Goal: Task Accomplishment & Management: Use online tool/utility

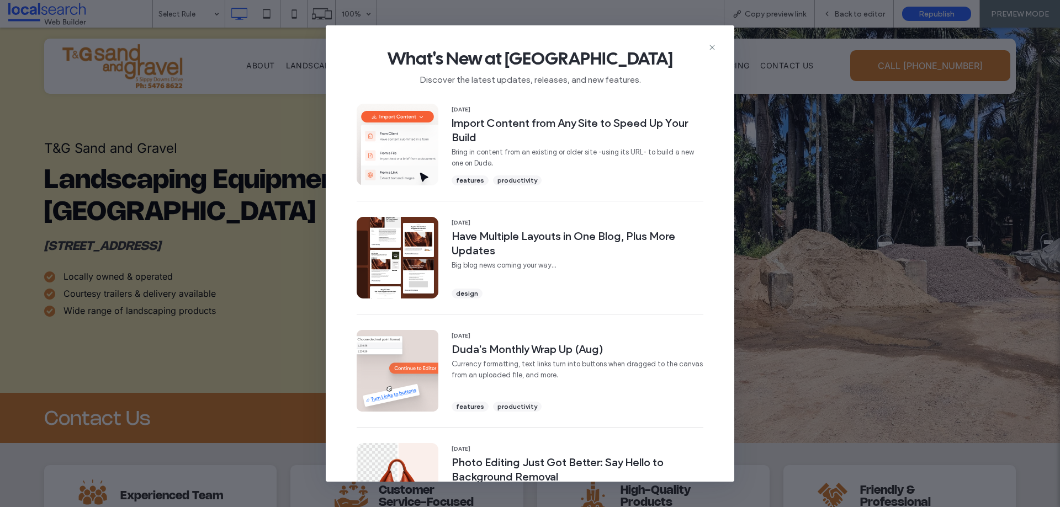
click at [715, 40] on div "What's New at [GEOGRAPHIC_DATA] Discover the latest updates, releases, and new …" at bounding box center [530, 62] width 408 height 74
click at [715, 45] on icon at bounding box center [712, 47] width 9 height 9
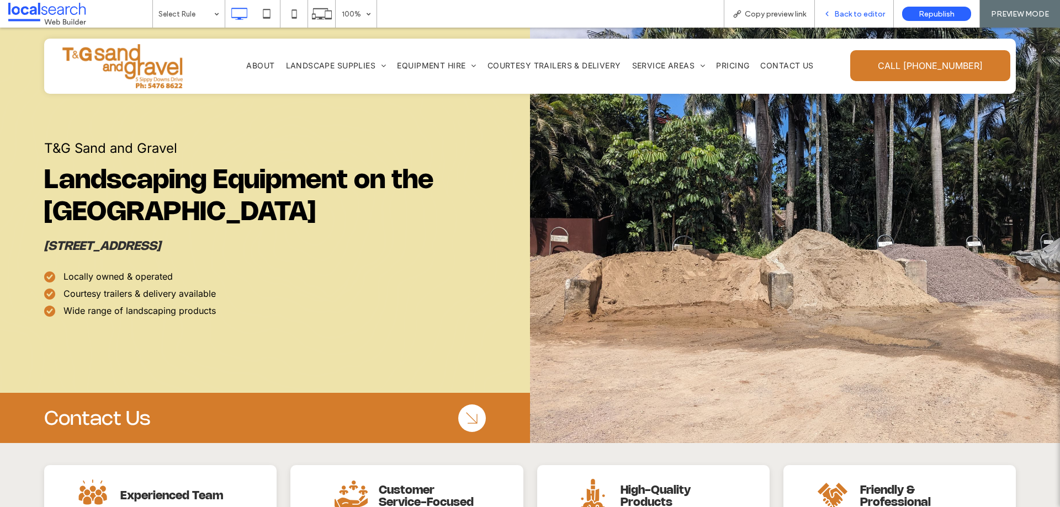
click at [877, 17] on span "Back to editor" at bounding box center [859, 13] width 51 height 9
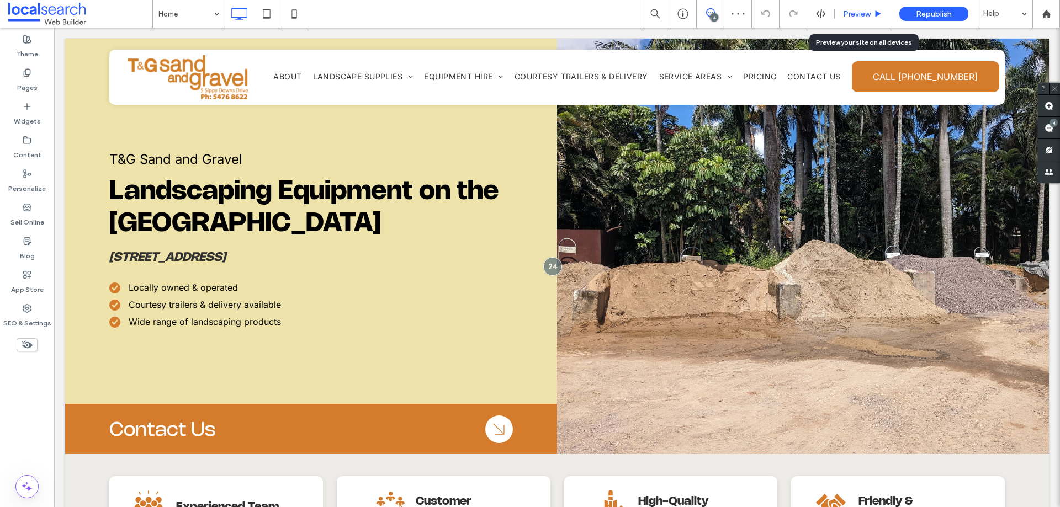
click at [846, 19] on div "Preview" at bounding box center [862, 14] width 56 height 28
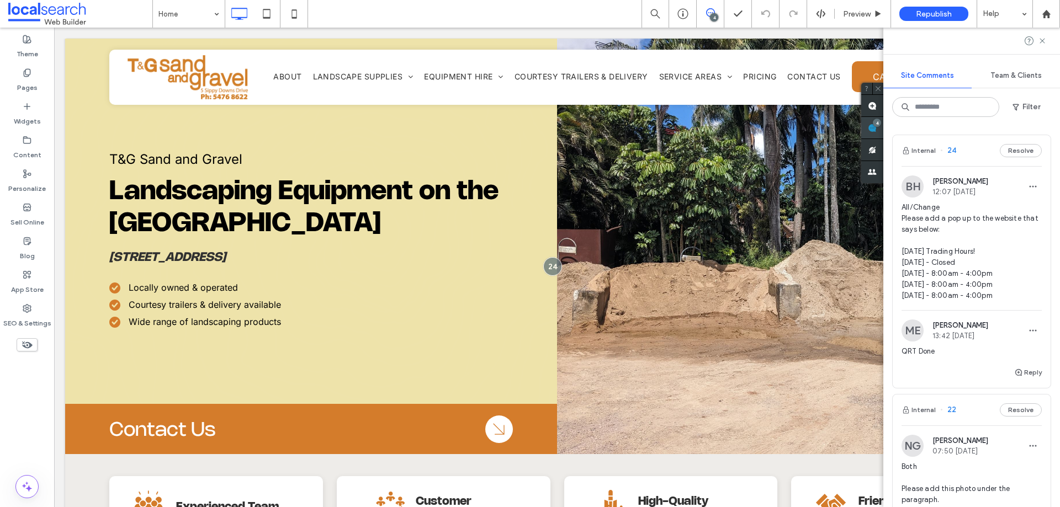
click at [876, 130] on use at bounding box center [872, 128] width 9 height 9
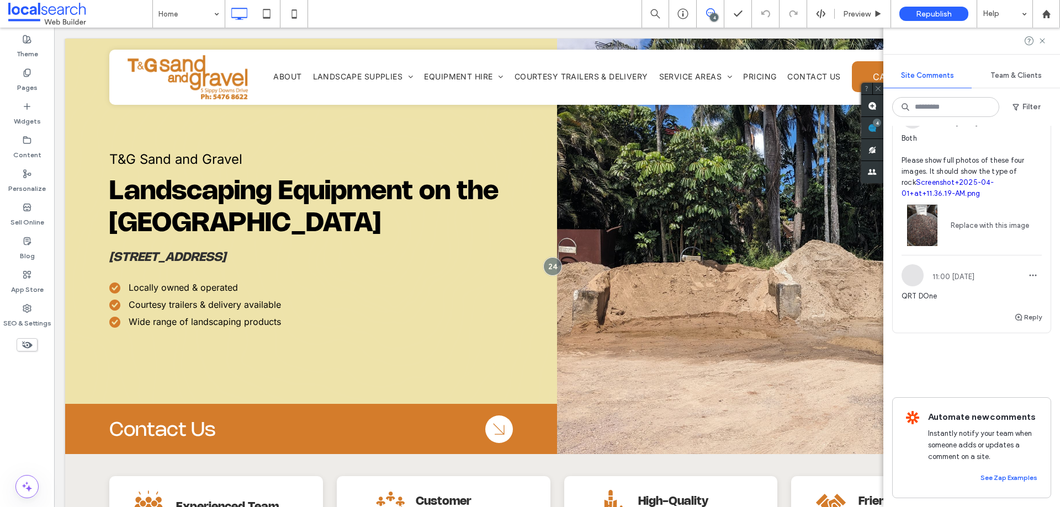
scroll to position [917, 0]
click at [1041, 41] on icon at bounding box center [1042, 40] width 9 height 9
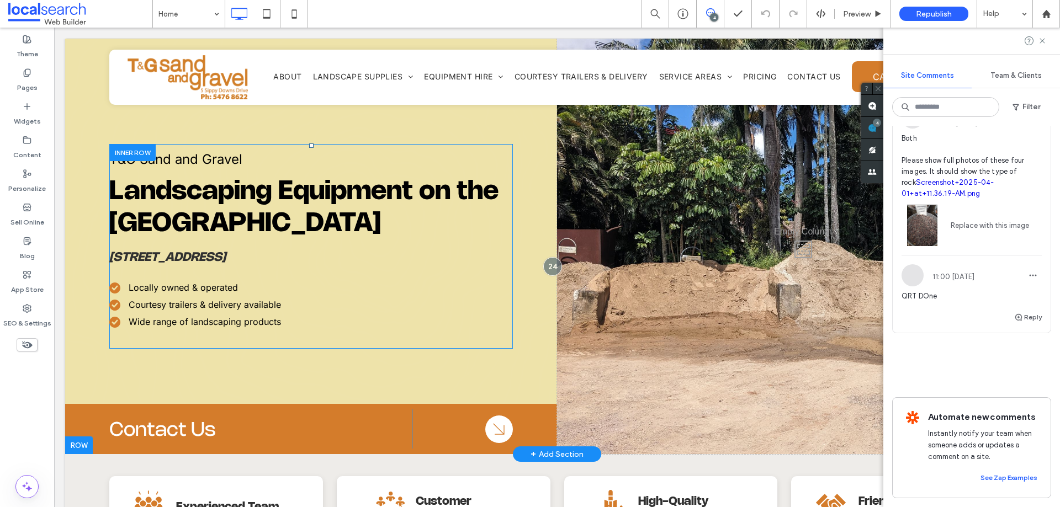
scroll to position [0, 0]
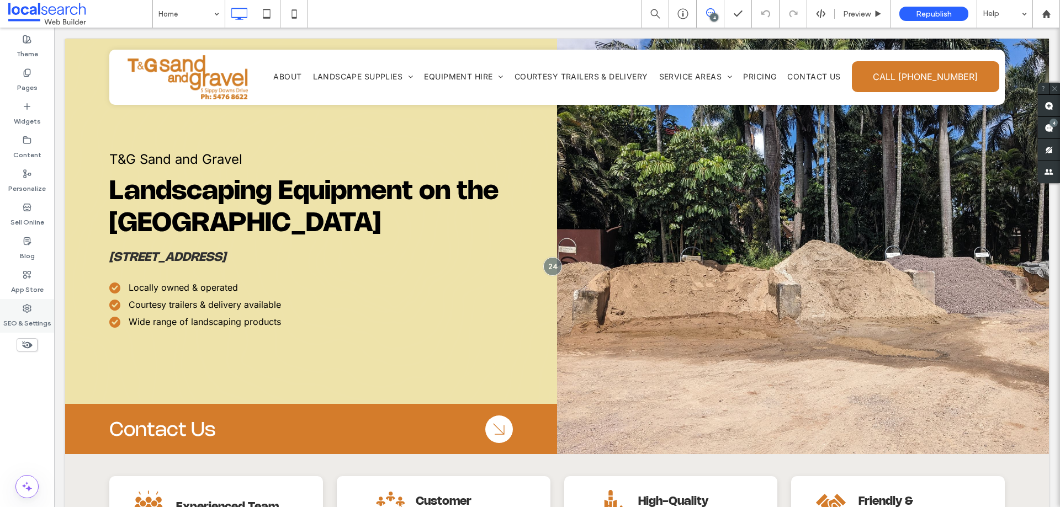
click at [31, 303] on div "SEO & Settings" at bounding box center [27, 316] width 54 height 34
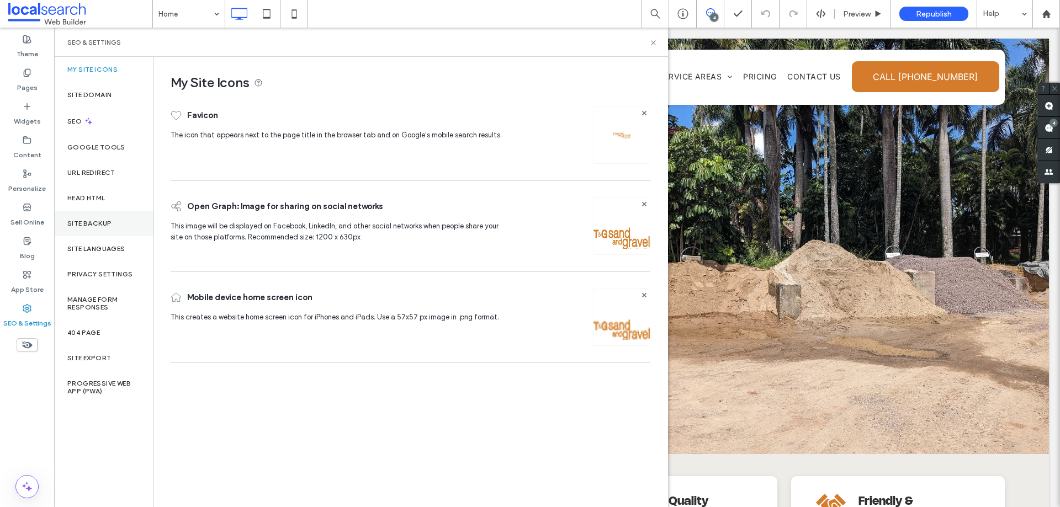
click at [109, 220] on label "Site Backup" at bounding box center [89, 224] width 44 height 8
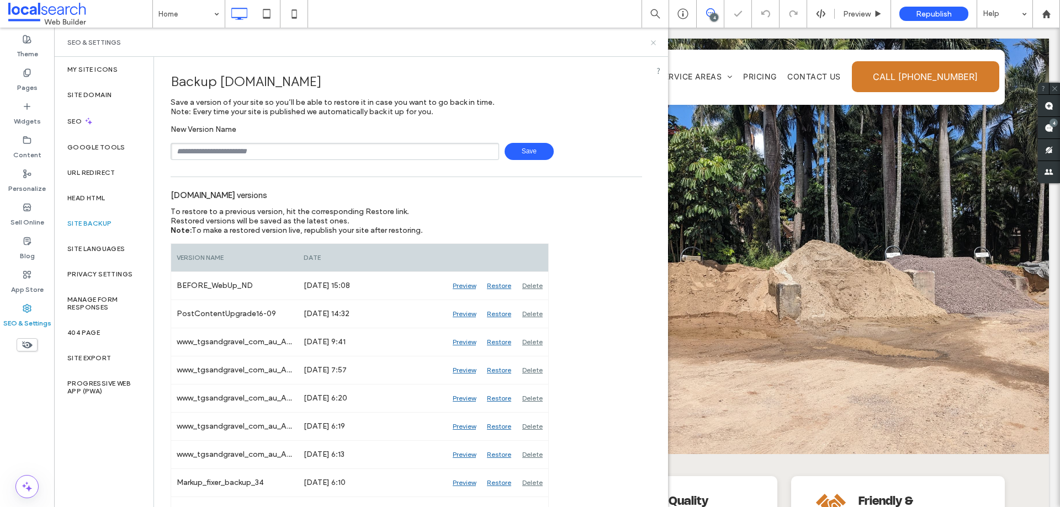
click at [652, 41] on use at bounding box center [653, 42] width 4 height 4
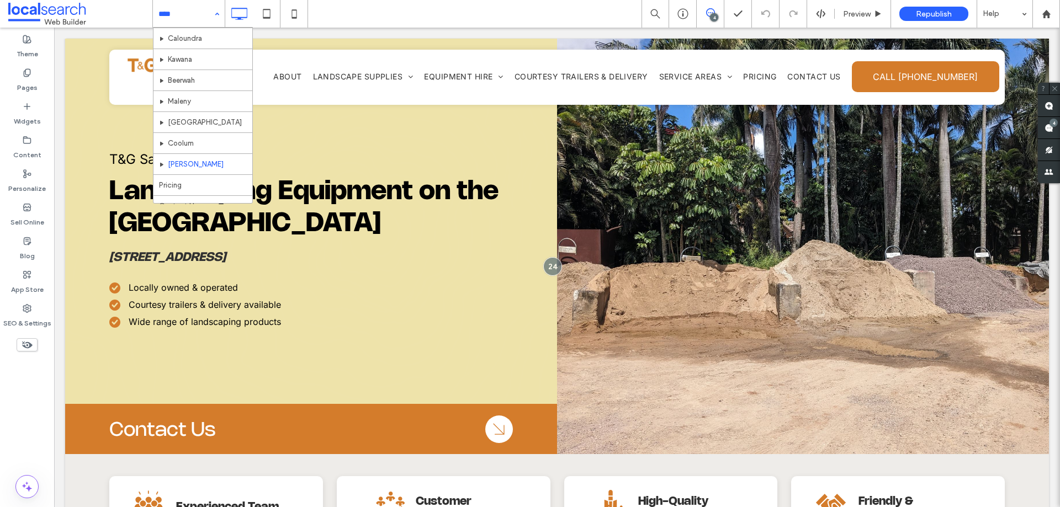
scroll to position [368, 0]
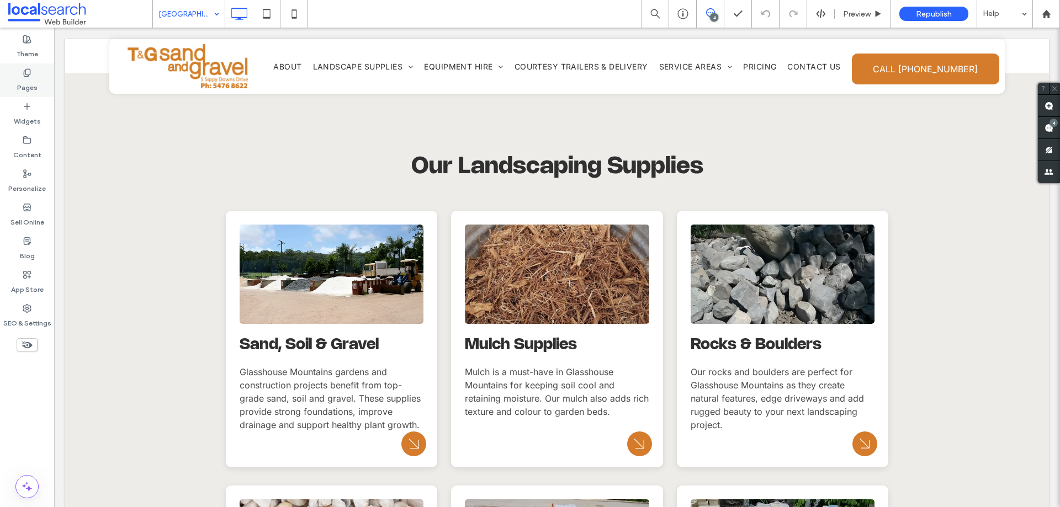
click at [22, 72] on div "Pages" at bounding box center [27, 80] width 54 height 34
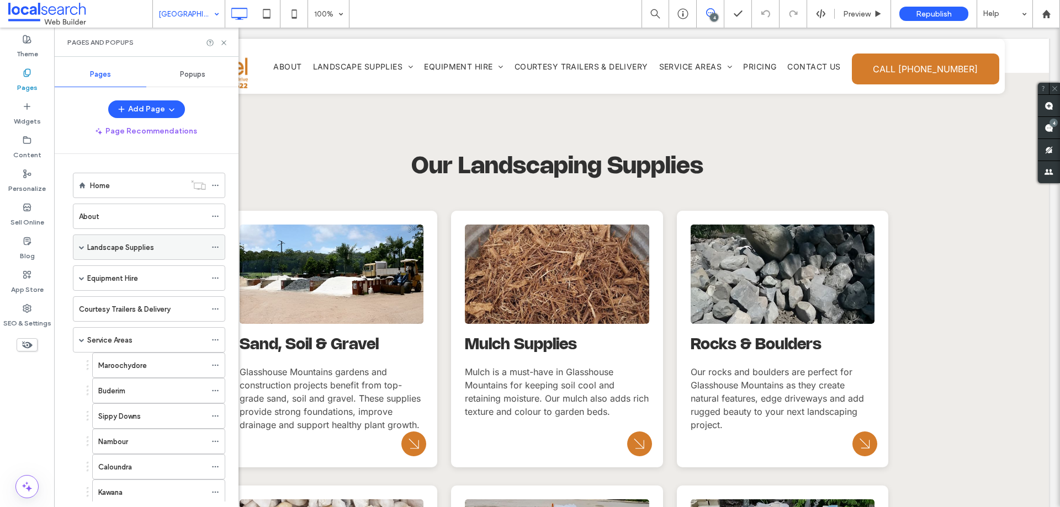
click at [81, 248] on span at bounding box center [82, 247] width 6 height 6
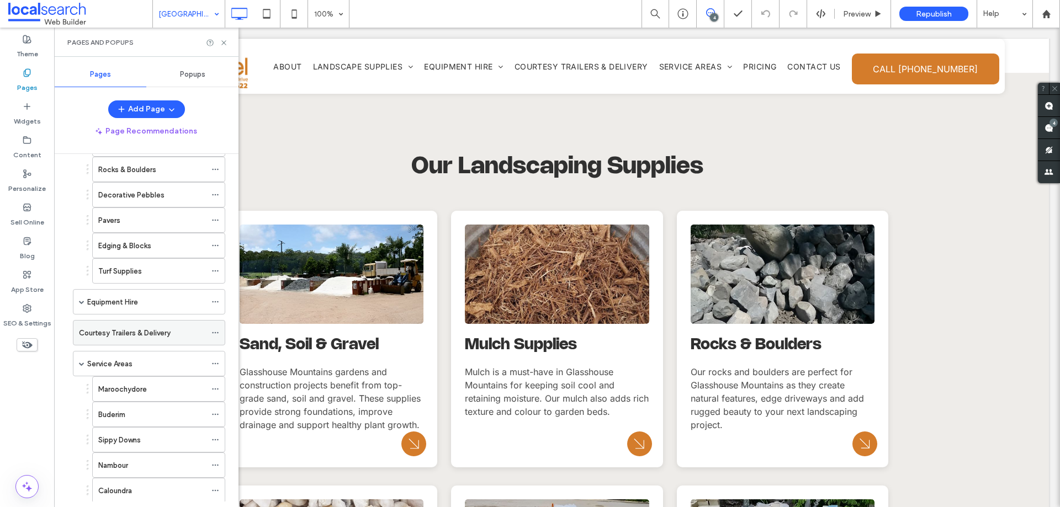
scroll to position [166, 0]
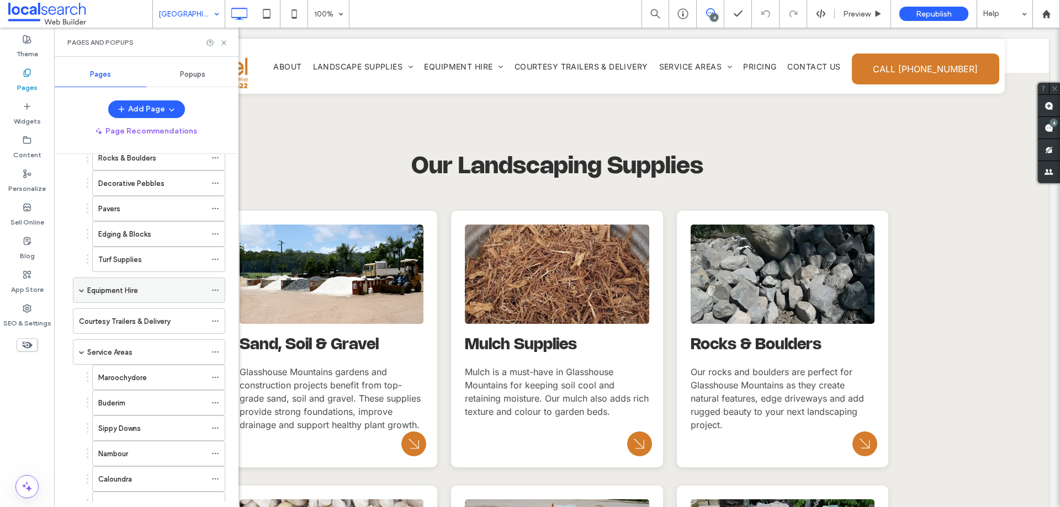
drag, startPoint x: 79, startPoint y: 295, endPoint x: 98, endPoint y: 326, distance: 36.6
click at [79, 294] on span at bounding box center [82, 290] width 6 height 24
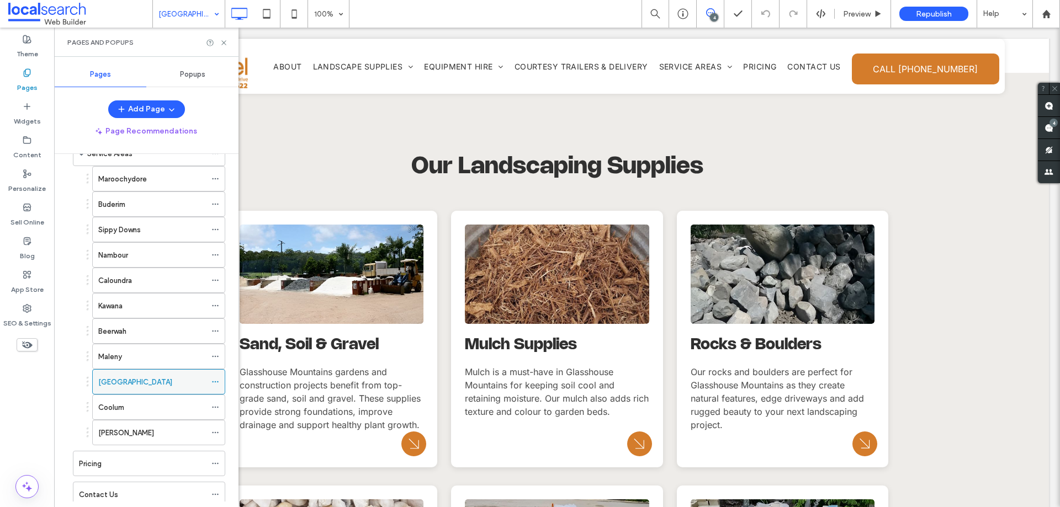
scroll to position [499, 0]
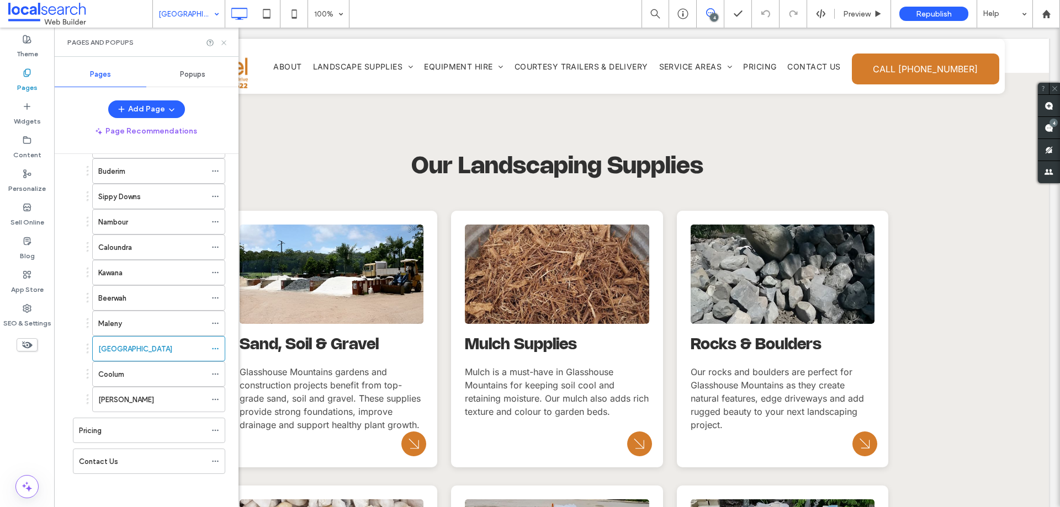
click at [222, 43] on icon at bounding box center [224, 43] width 8 height 8
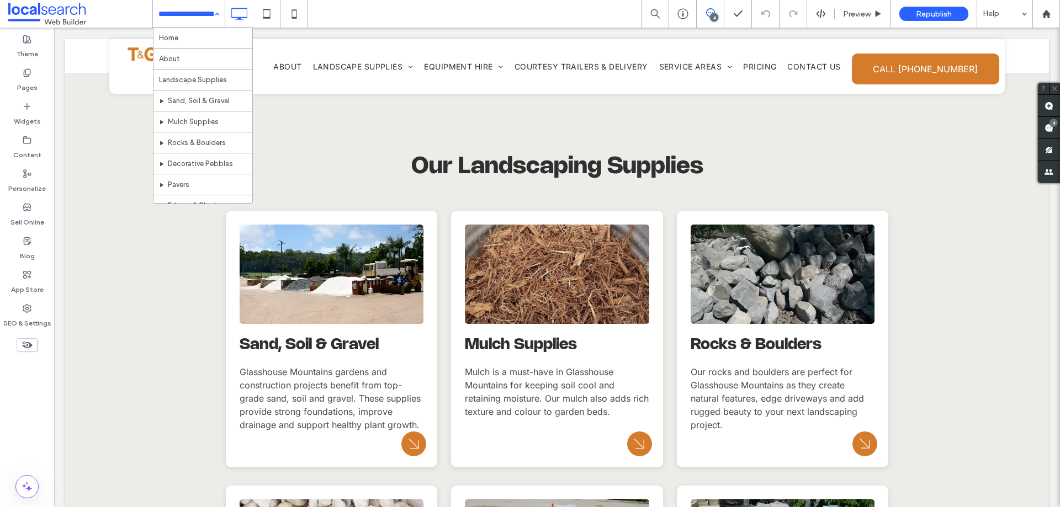
drag, startPoint x: 213, startPoint y: 15, endPoint x: 210, endPoint y: 97, distance: 81.7
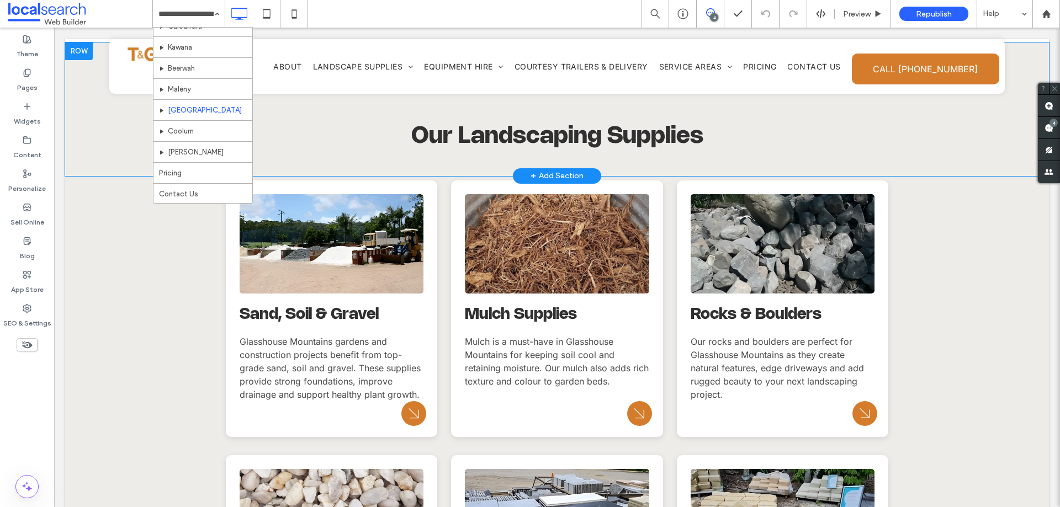
scroll to position [1049, 0]
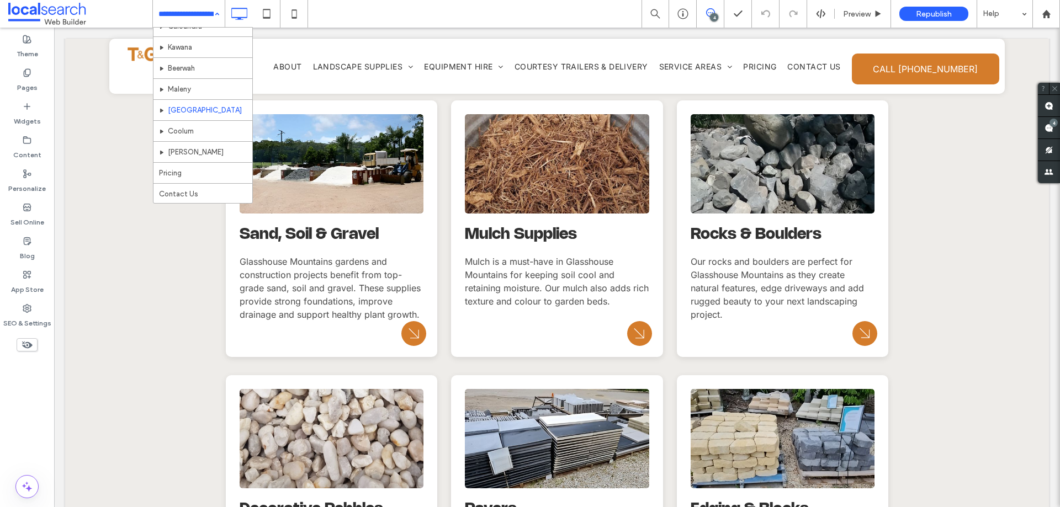
click at [220, 19] on div "Home About Landscape Supplies Sand, Soil & Gravel Mulch Supplies Rocks & Boulde…" at bounding box center [189, 14] width 72 height 28
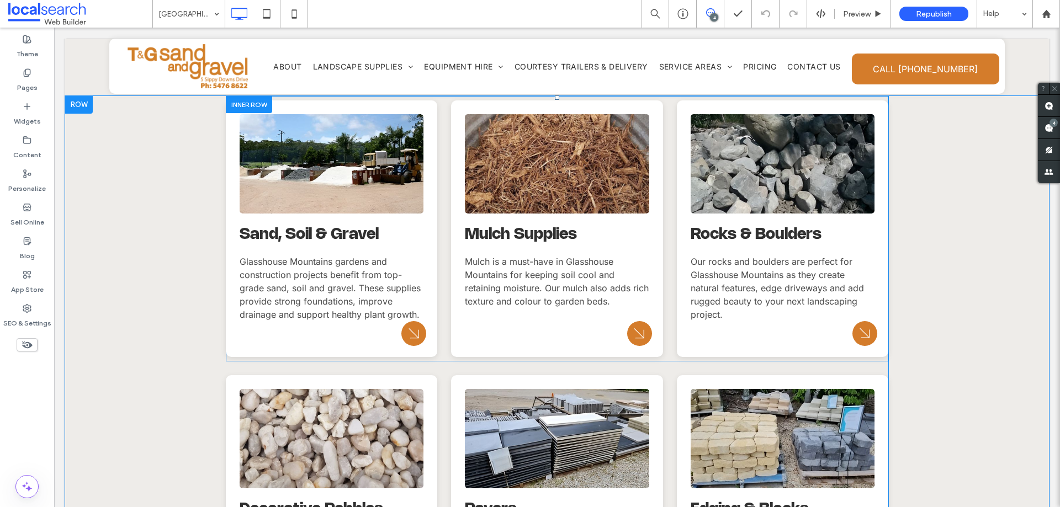
scroll to position [993, 0]
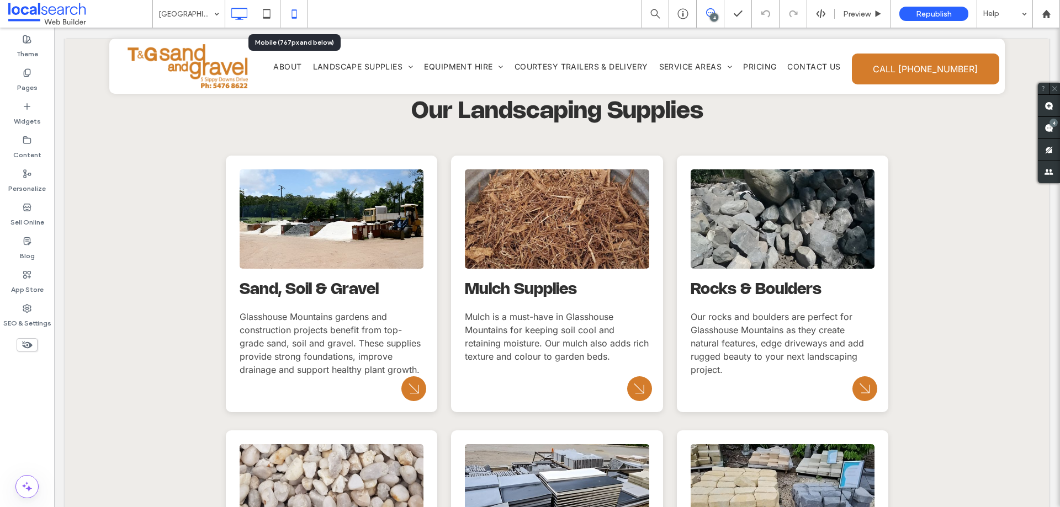
drag, startPoint x: 268, startPoint y: 11, endPoint x: 290, endPoint y: 14, distance: 22.2
click at [290, 14] on div at bounding box center [266, 14] width 83 height 28
click at [290, 14] on icon at bounding box center [294, 14] width 22 height 22
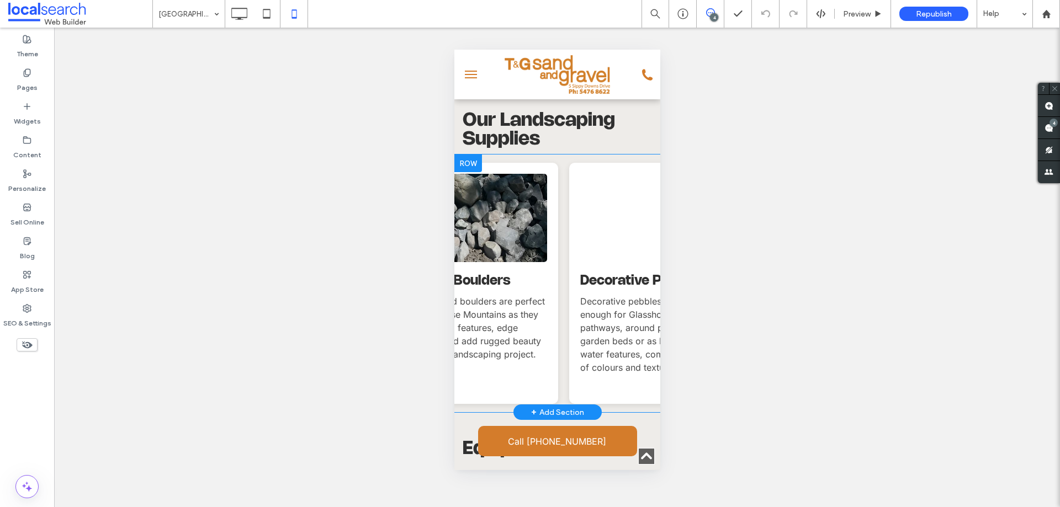
scroll to position [0, 0]
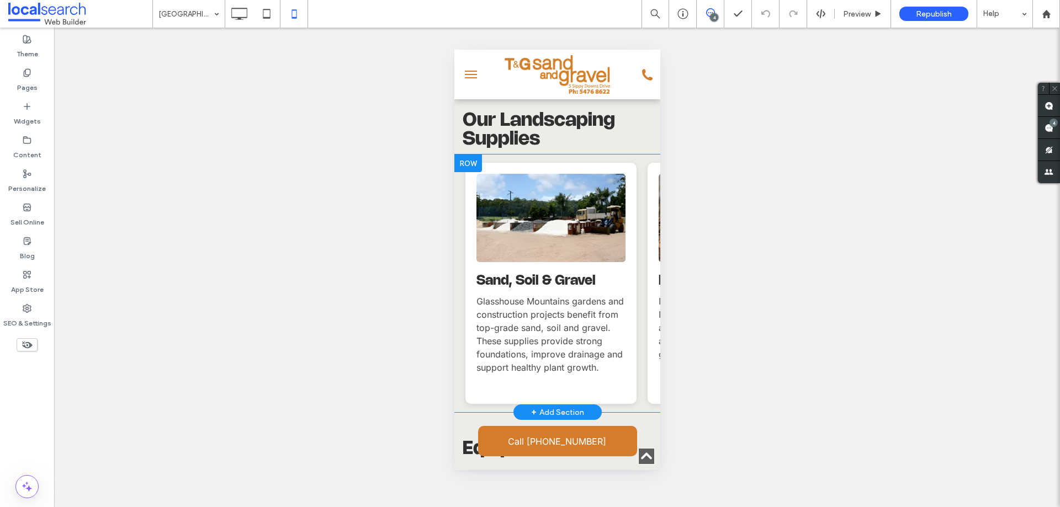
drag, startPoint x: 471, startPoint y: 426, endPoint x: 791, endPoint y: 442, distance: 321.1
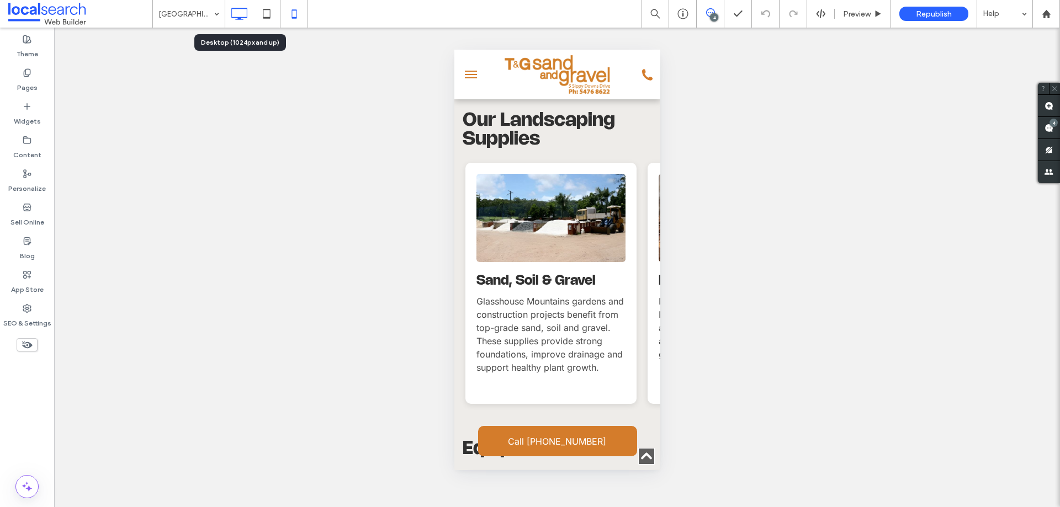
click at [247, 16] on icon at bounding box center [239, 14] width 22 height 22
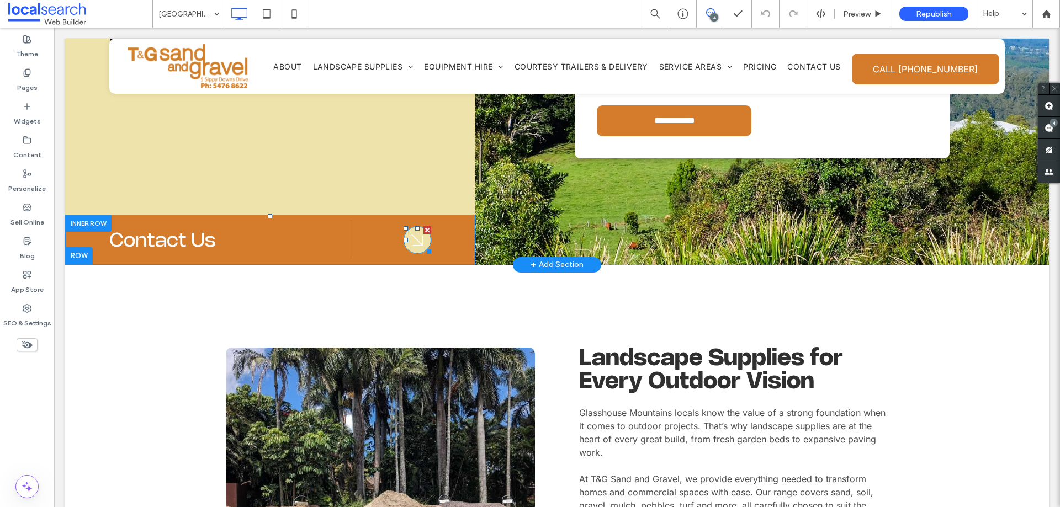
click at [411, 238] on icon "Arrow Icon" at bounding box center [417, 239] width 22 height 29
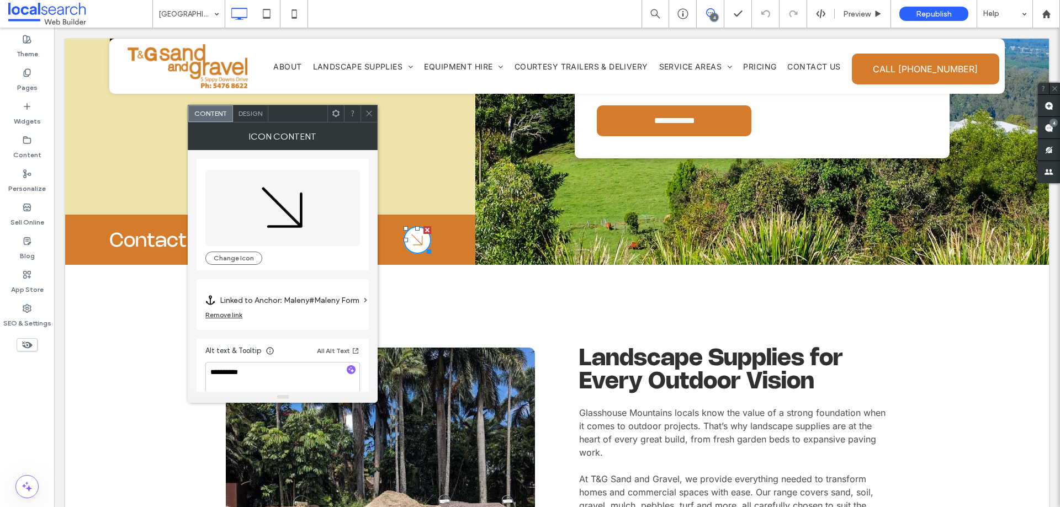
click at [370, 115] on icon at bounding box center [369, 113] width 8 height 8
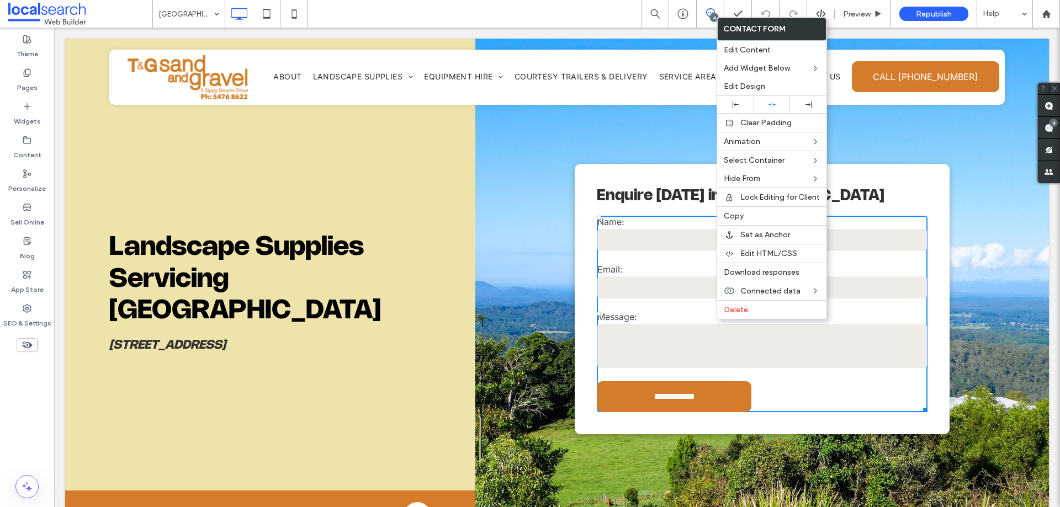
click at [660, 269] on label "Email:" at bounding box center [677, 269] width 160 height 11
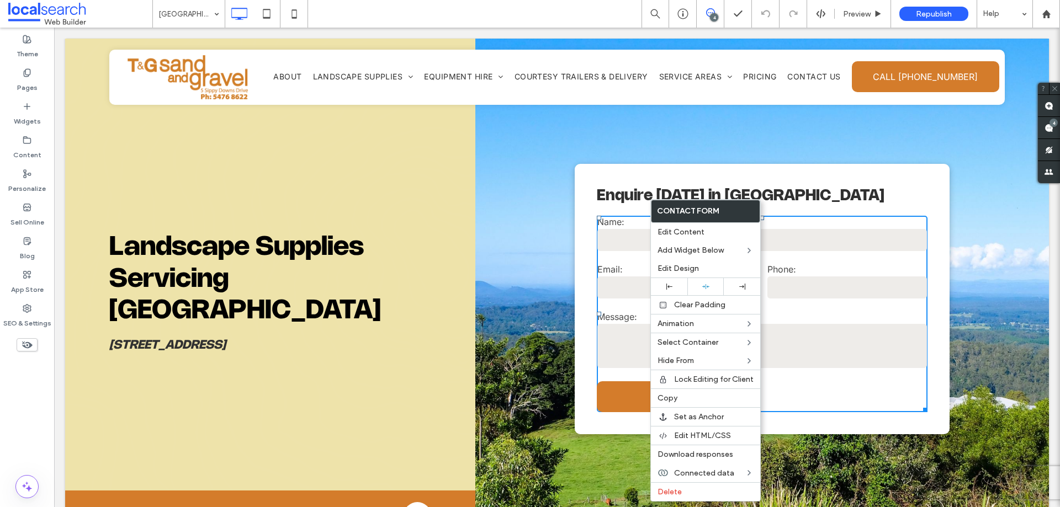
click at [836, 273] on label "Phone:" at bounding box center [847, 269] width 160 height 11
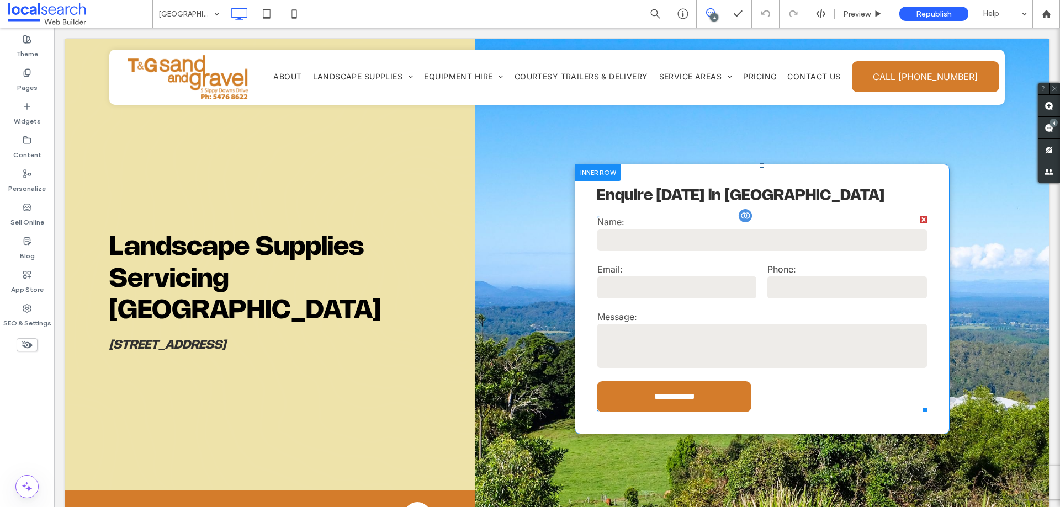
click at [654, 256] on div "Name:" at bounding box center [762, 234] width 341 height 47
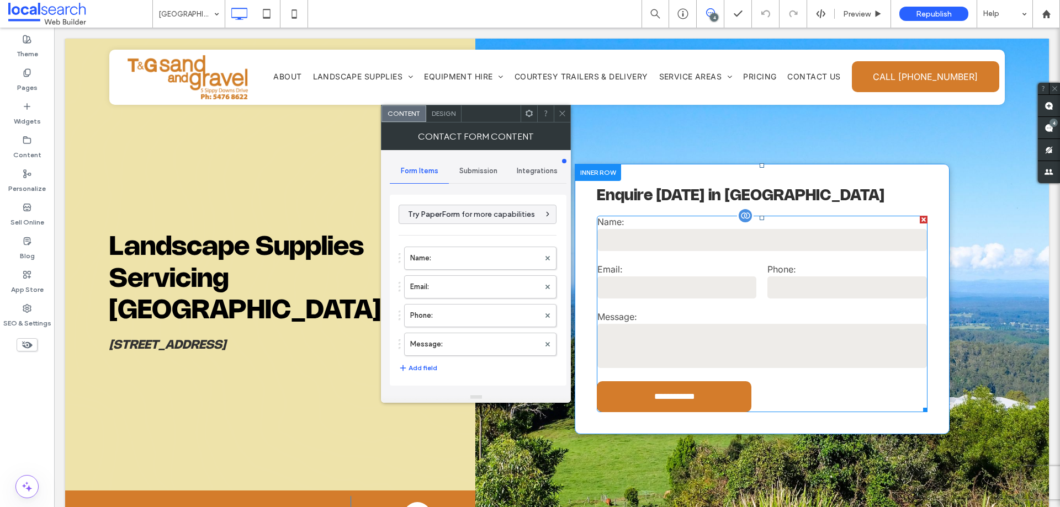
type input "**********"
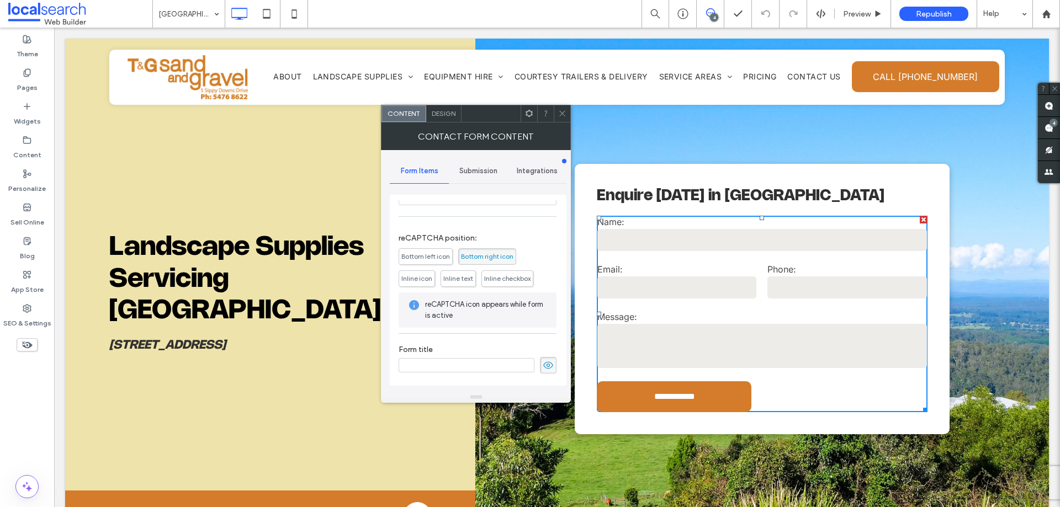
scroll to position [224, 0]
click at [543, 363] on icon at bounding box center [548, 365] width 11 height 12
click at [475, 178] on div "Submission" at bounding box center [478, 171] width 59 height 24
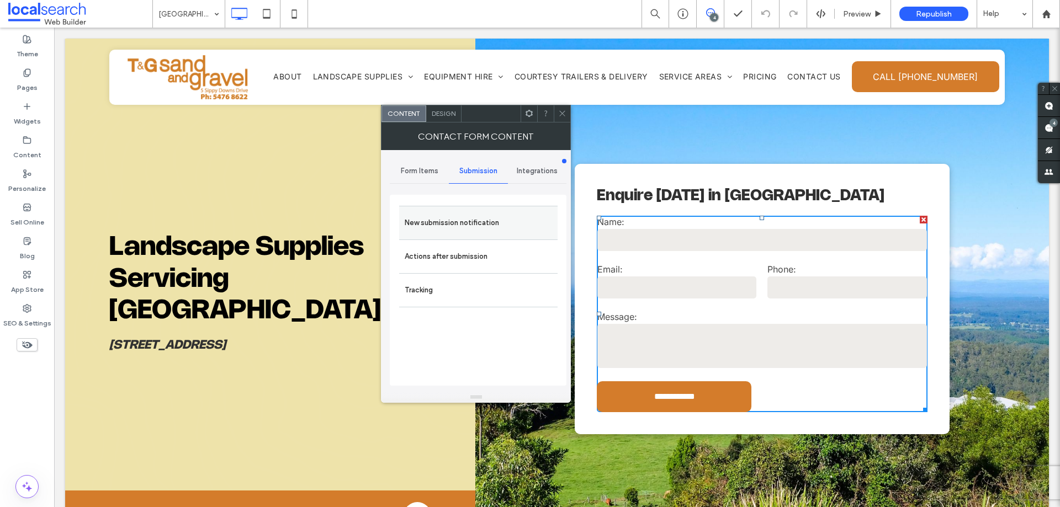
click at [472, 227] on label "New submission notification" at bounding box center [478, 223] width 147 height 22
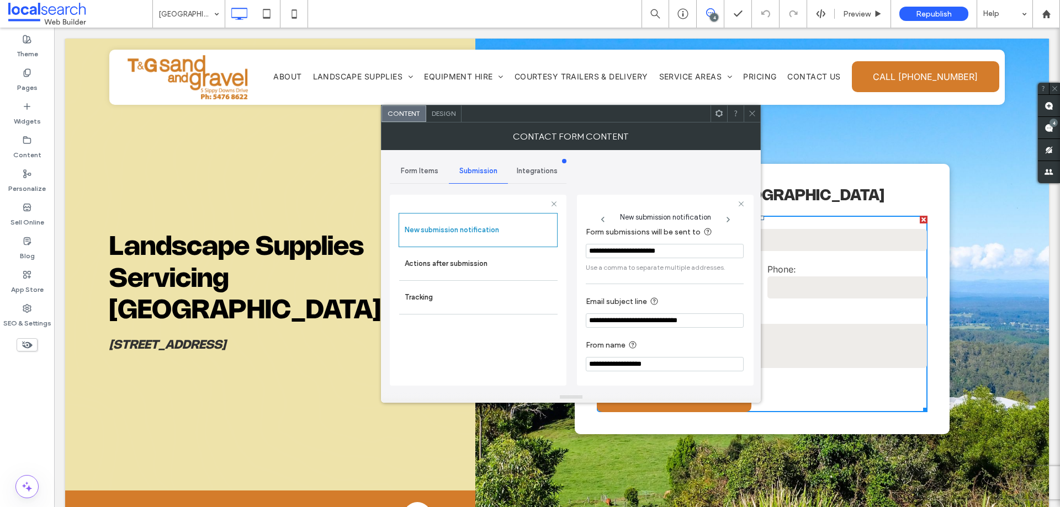
scroll to position [57, 0]
click at [493, 253] on label "Actions after submission" at bounding box center [478, 264] width 147 height 22
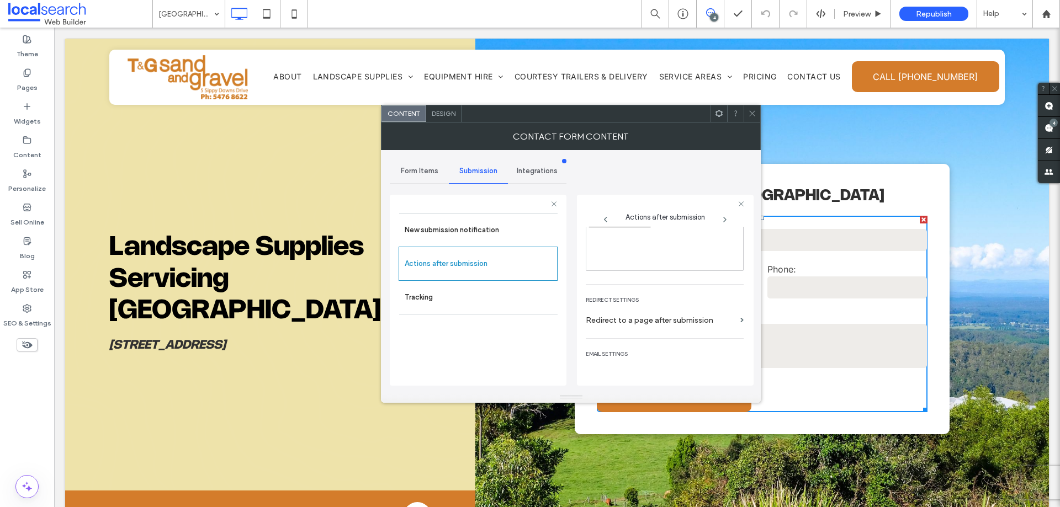
scroll to position [190, 0]
click at [446, 113] on span "Design" at bounding box center [444, 113] width 24 height 8
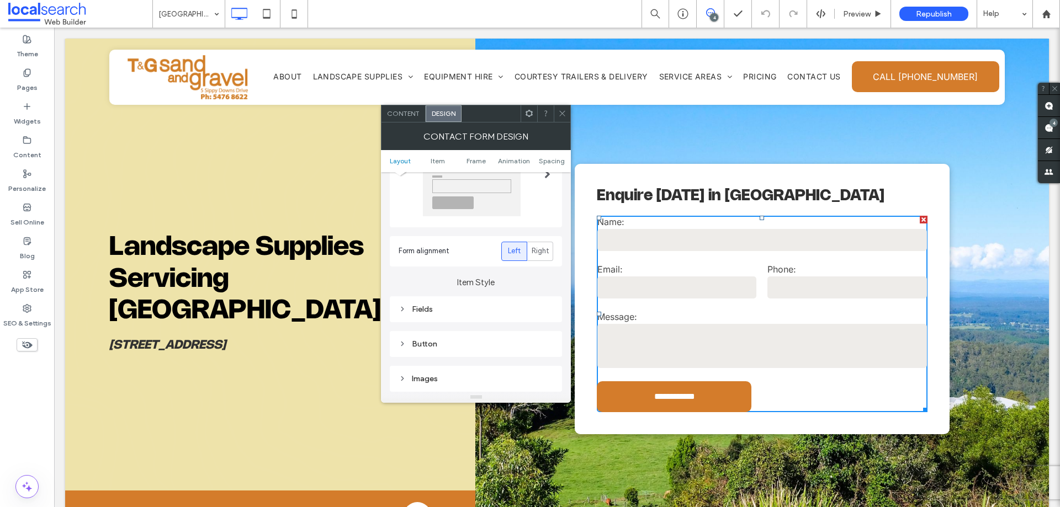
scroll to position [166, 0]
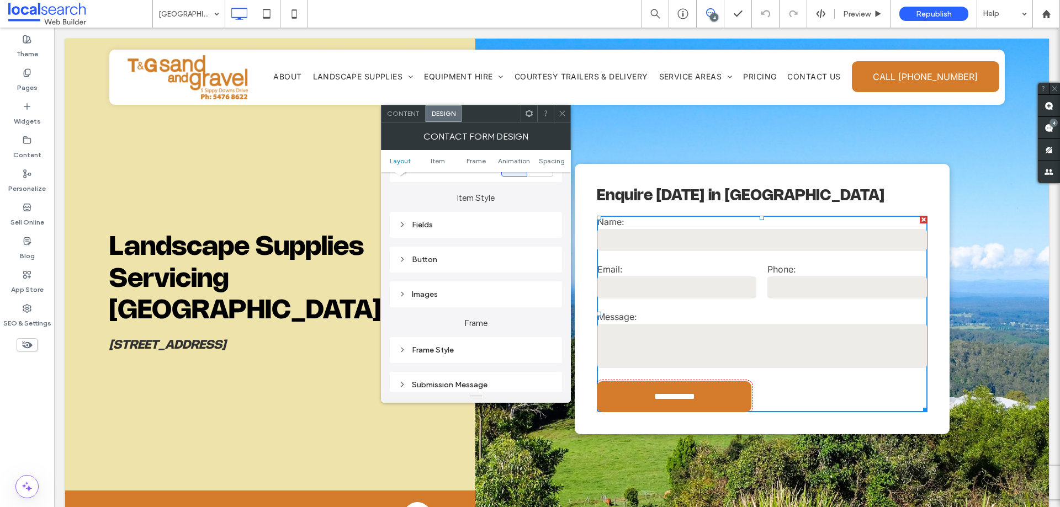
click at [475, 224] on div "Fields" at bounding box center [475, 224] width 155 height 9
click at [528, 241] on span "Field Text" at bounding box center [514, 244] width 33 height 9
click at [498, 285] on div "Label" at bounding box center [475, 273] width 155 height 28
click at [484, 276] on label "Label" at bounding box center [471, 273] width 146 height 22
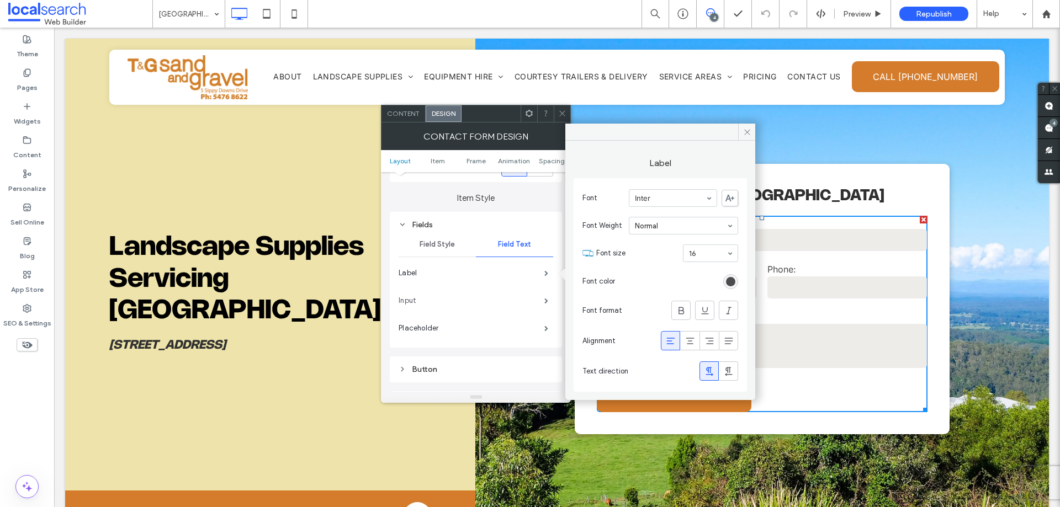
click at [484, 304] on label "Input" at bounding box center [471, 301] width 146 height 22
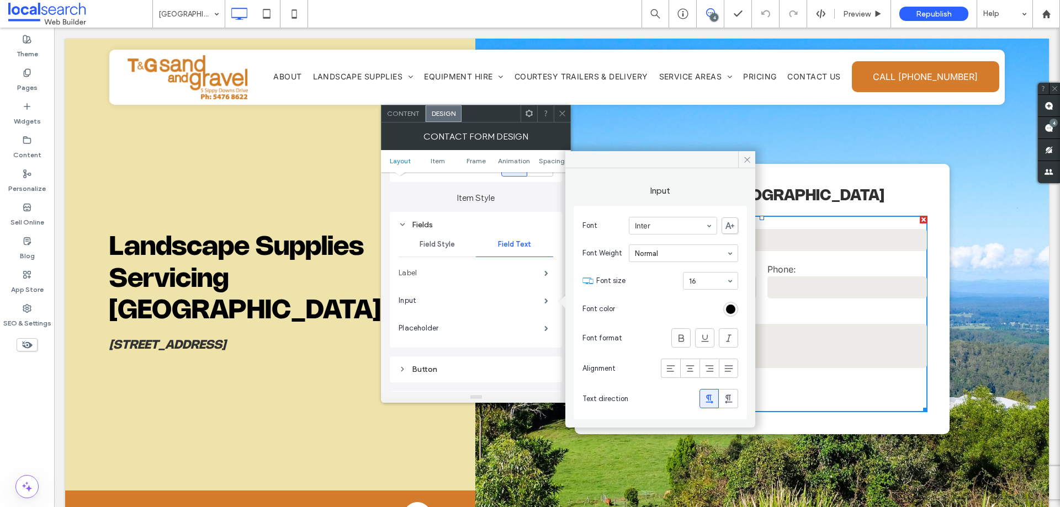
click at [529, 276] on label "Label" at bounding box center [471, 273] width 146 height 22
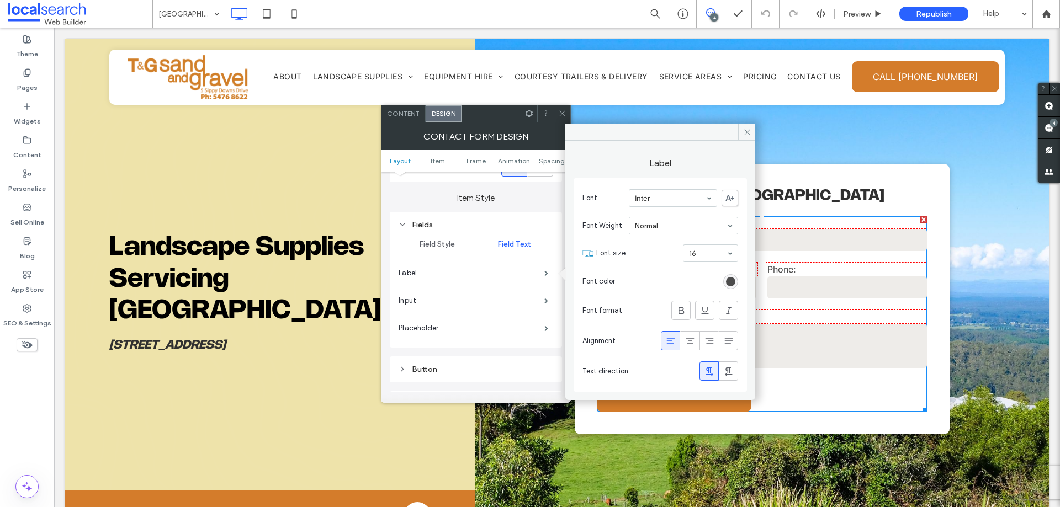
click at [725, 283] on div "rgb(76, 76, 76)" at bounding box center [730, 281] width 15 height 15
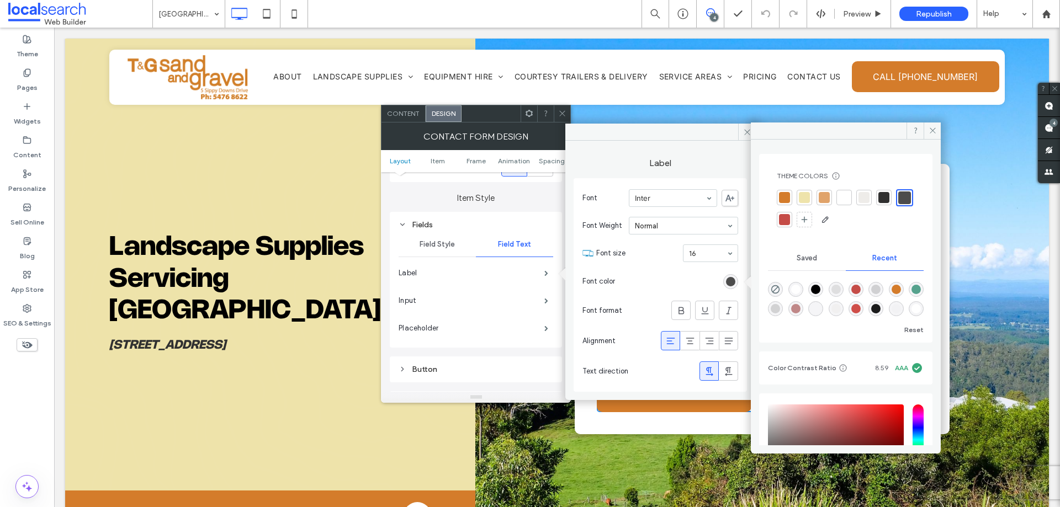
click at [877, 196] on div at bounding box center [883, 197] width 15 height 15
drag, startPoint x: 661, startPoint y: 135, endPoint x: 495, endPoint y: 120, distance: 167.3
click at [411, 112] on div "Content Design Label Font Inter Font Weight Normal Font size 16 Font color Font…" at bounding box center [476, 254] width 190 height 298
click at [754, 134] on div at bounding box center [846, 131] width 190 height 17
click at [744, 132] on icon at bounding box center [747, 132] width 8 height 8
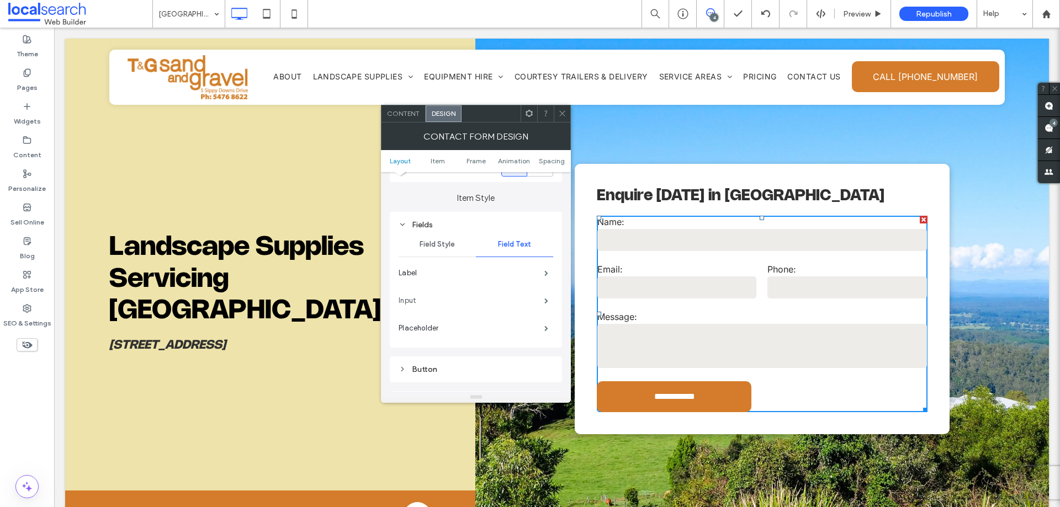
click at [466, 297] on label "Input" at bounding box center [471, 301] width 146 height 22
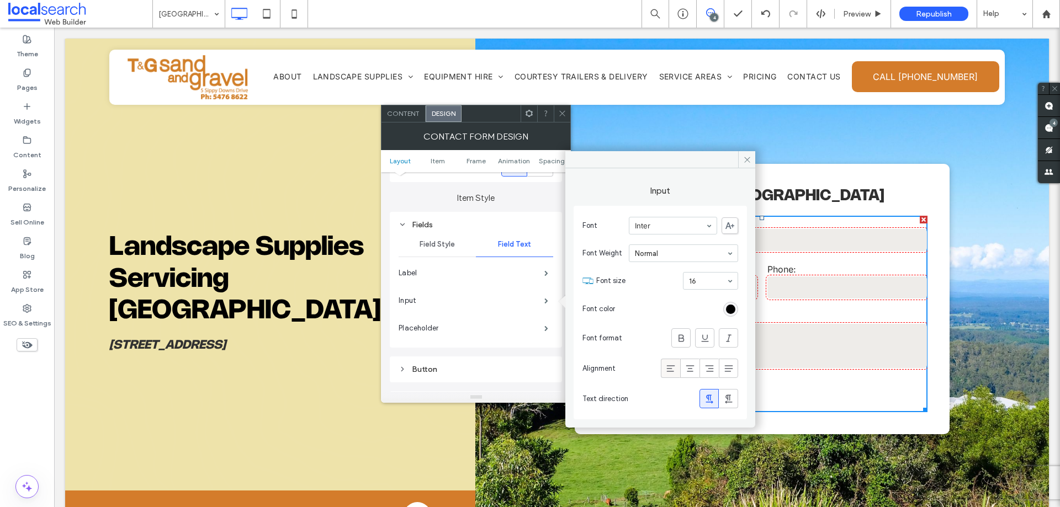
click at [679, 363] on div at bounding box center [670, 368] width 18 height 18
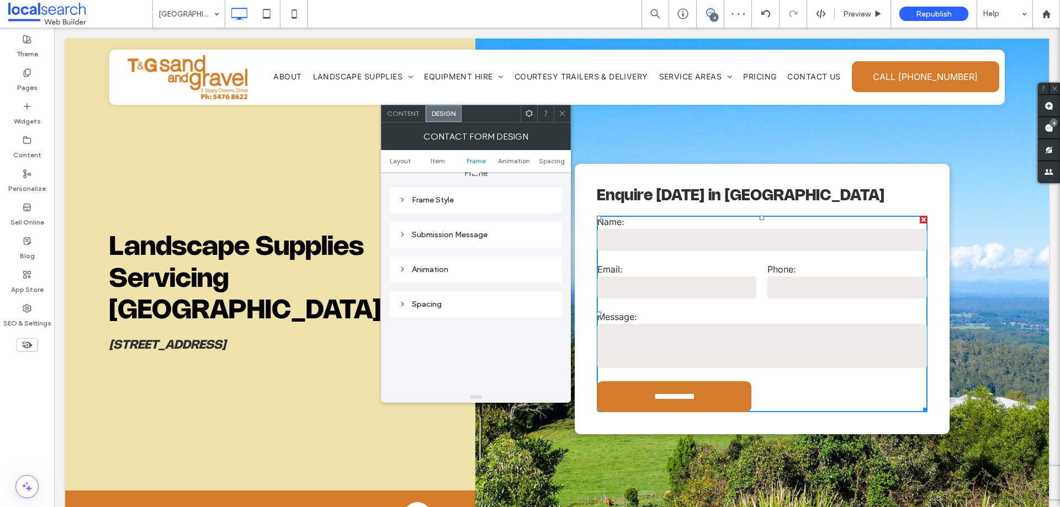
click at [502, 238] on div "Submission Message" at bounding box center [475, 234] width 155 height 9
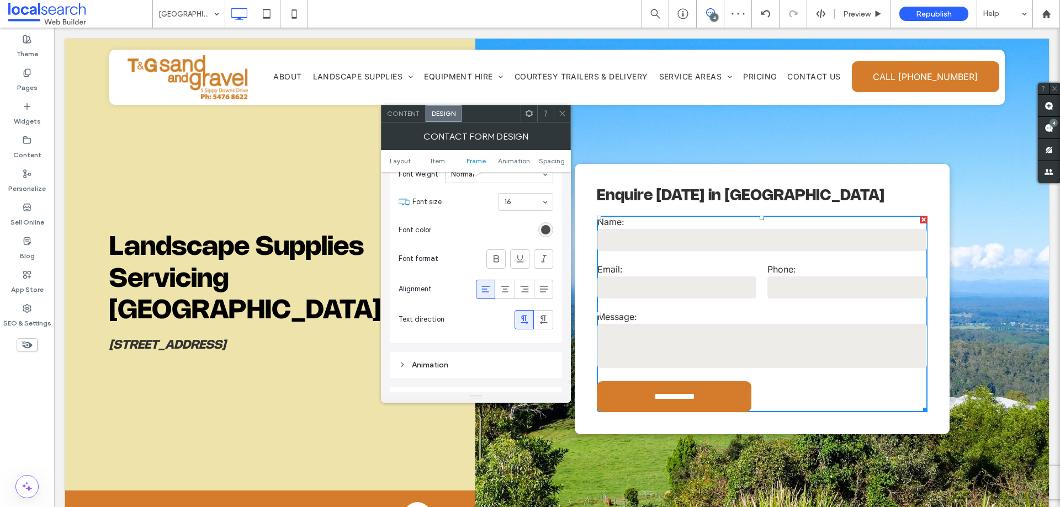
scroll to position [536, 0]
click at [547, 228] on div "rgb(76, 76, 76)" at bounding box center [545, 229] width 9 height 9
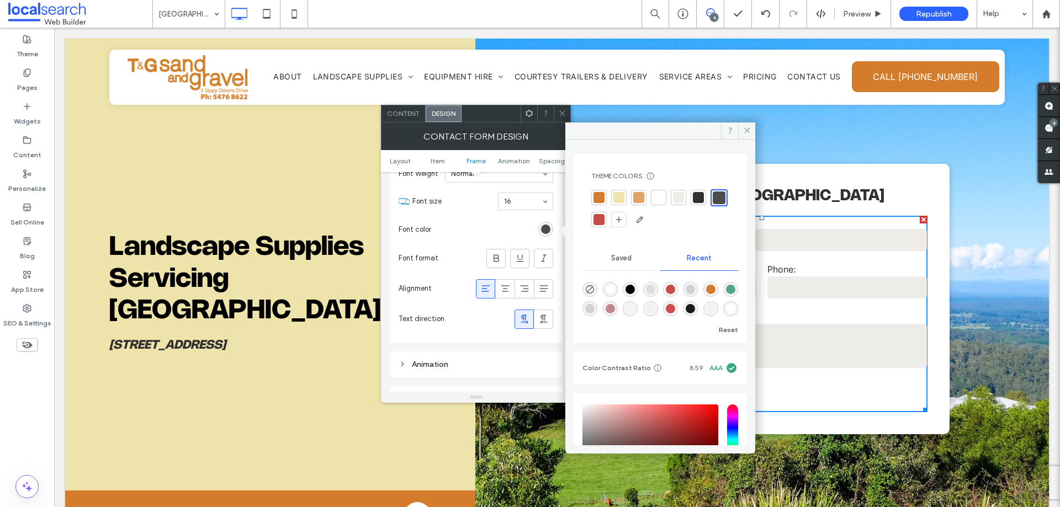
click at [702, 199] on div at bounding box center [698, 197] width 11 height 11
click at [564, 111] on use at bounding box center [563, 114] width 6 height 6
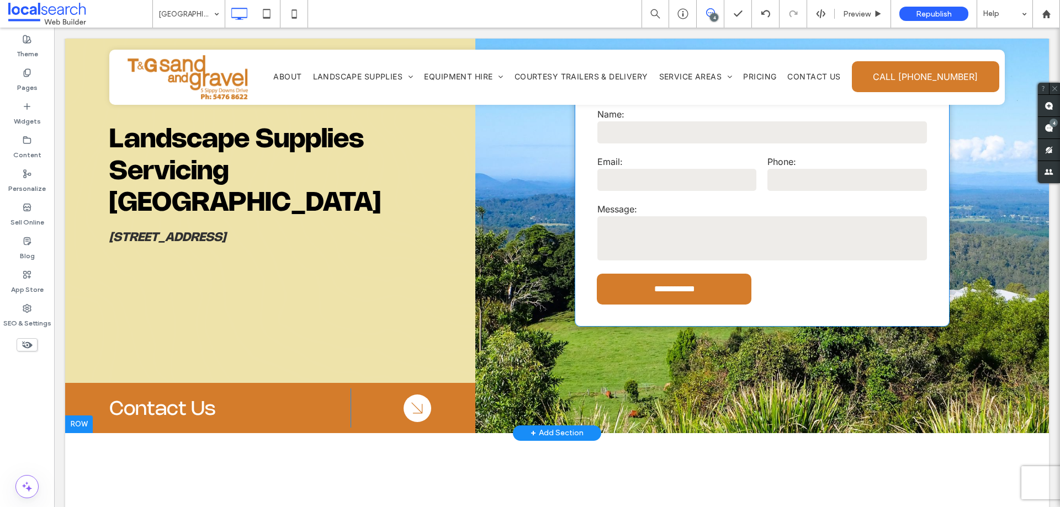
scroll to position [0, 0]
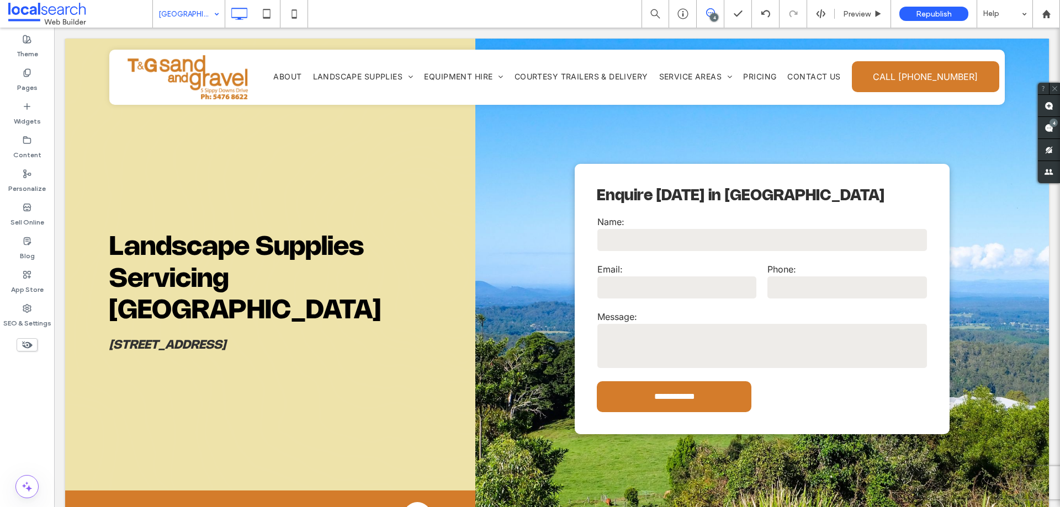
click at [215, 14] on div "[GEOGRAPHIC_DATA]" at bounding box center [189, 14] width 72 height 28
click at [863, 15] on span "Preview" at bounding box center [857, 13] width 28 height 9
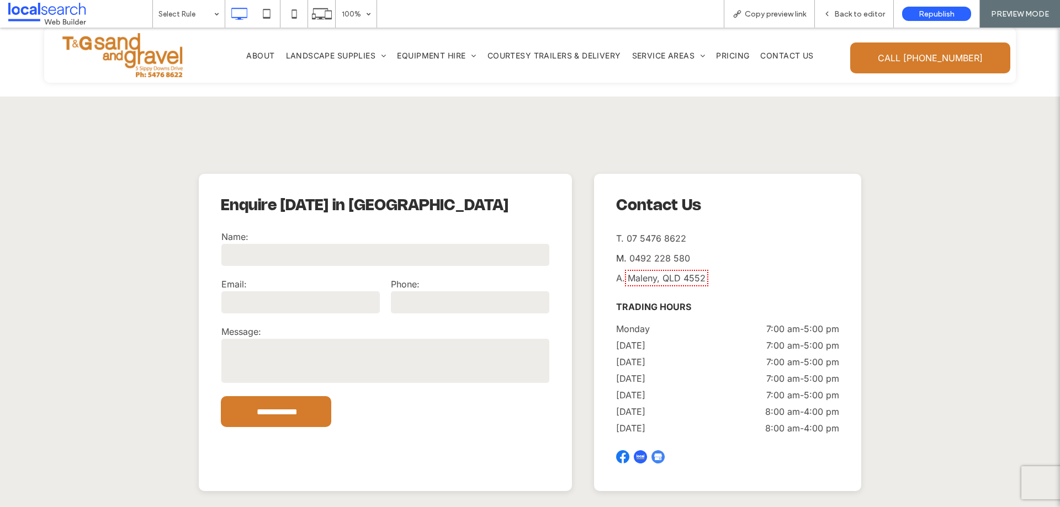
scroll to position [3146, 0]
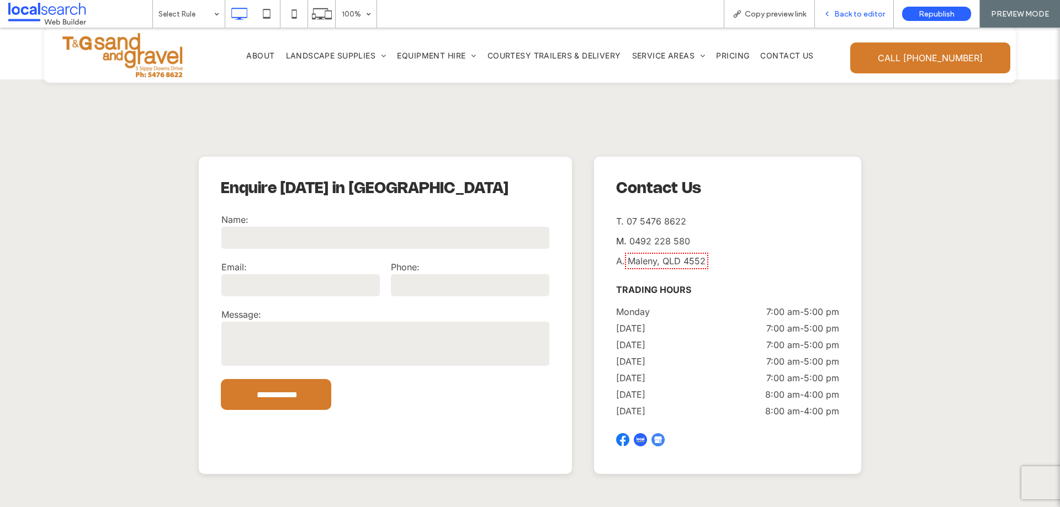
click at [844, 18] on span "Back to editor" at bounding box center [859, 13] width 51 height 9
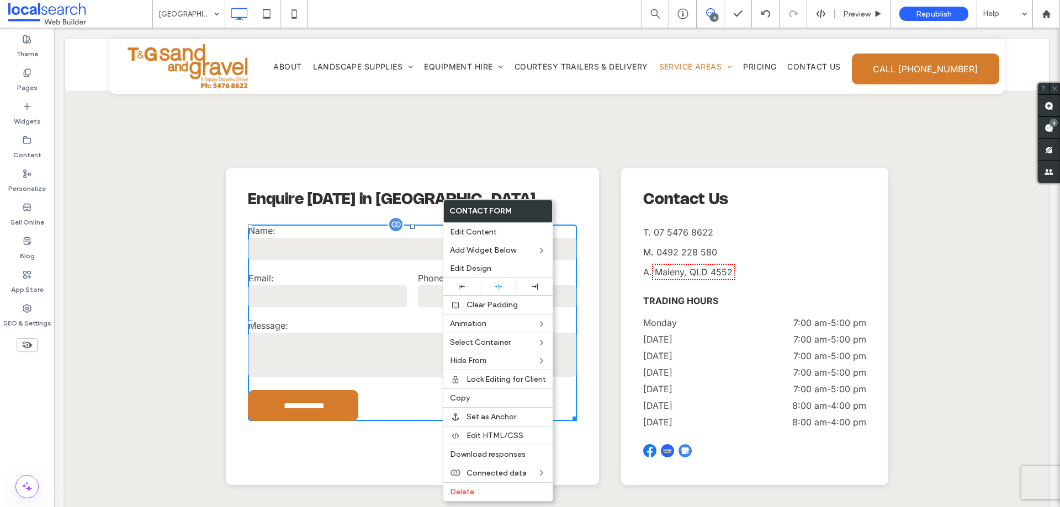
click at [385, 285] on input "email" at bounding box center [327, 296] width 158 height 22
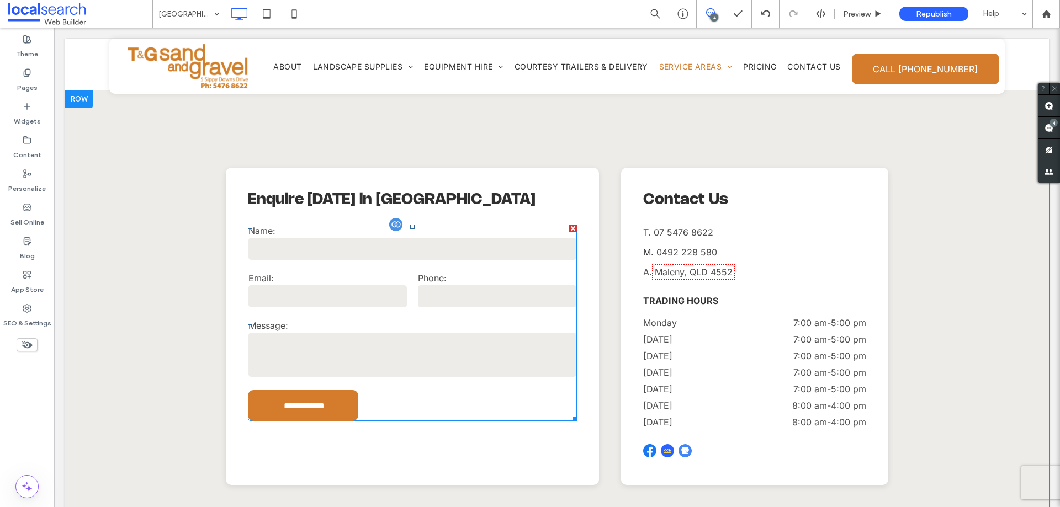
click at [547, 315] on div "Message:" at bounding box center [412, 350] width 339 height 70
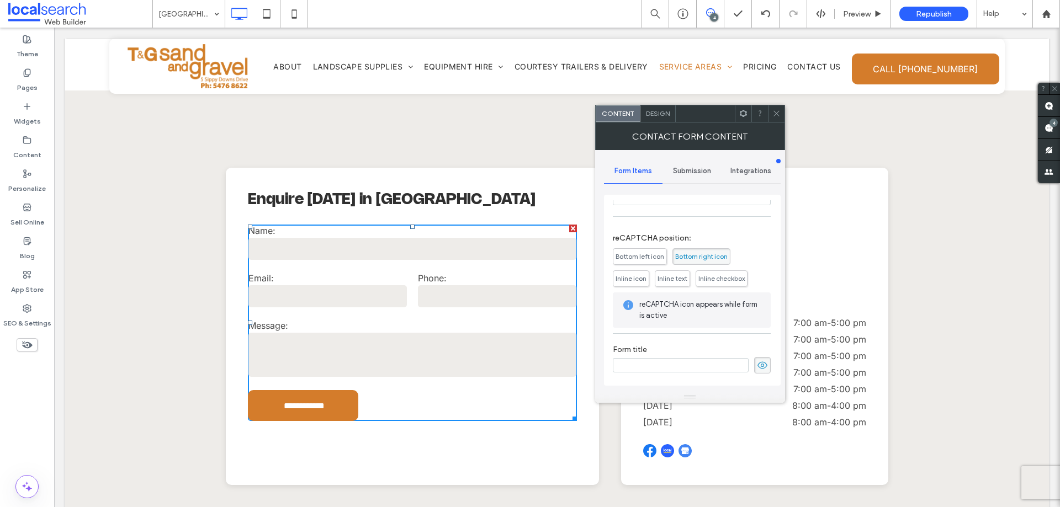
click at [757, 369] on icon at bounding box center [762, 365] width 11 height 12
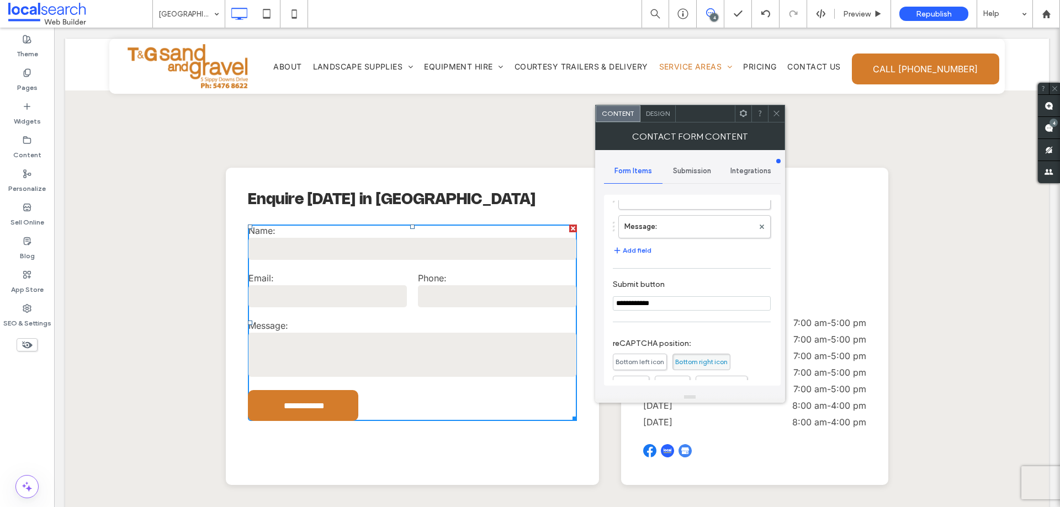
scroll to position [3, 0]
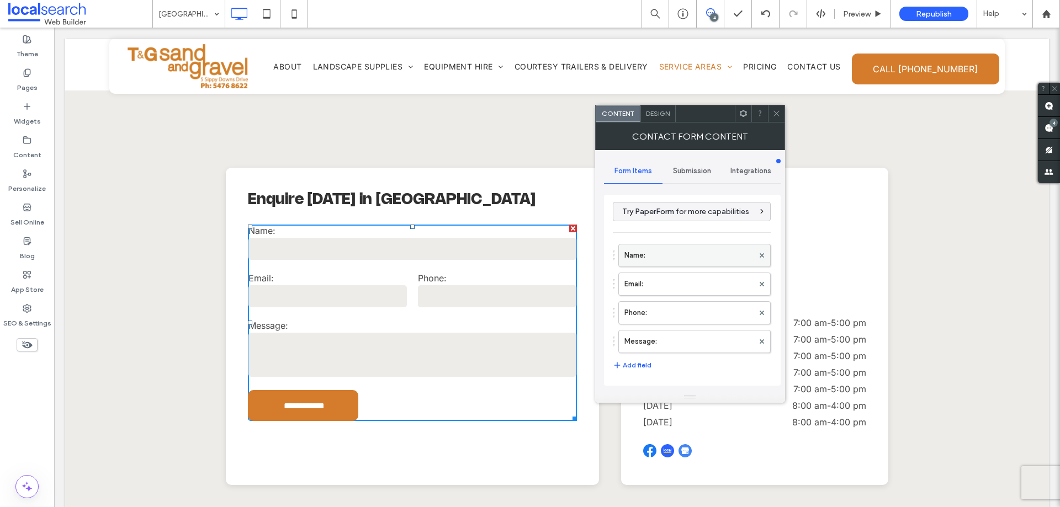
click at [699, 259] on label "Name:" at bounding box center [688, 255] width 129 height 22
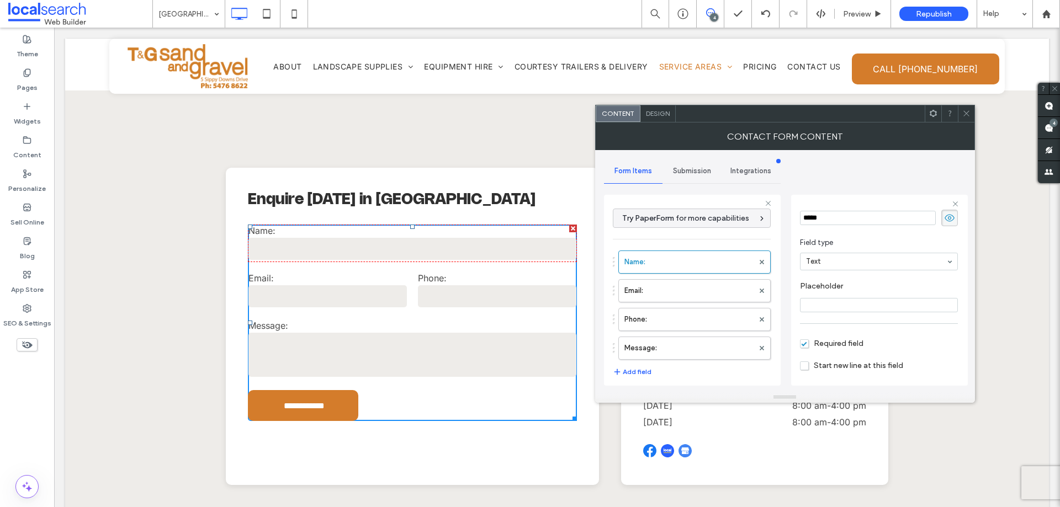
scroll to position [55, 0]
click at [680, 288] on label "Email:" at bounding box center [688, 291] width 129 height 22
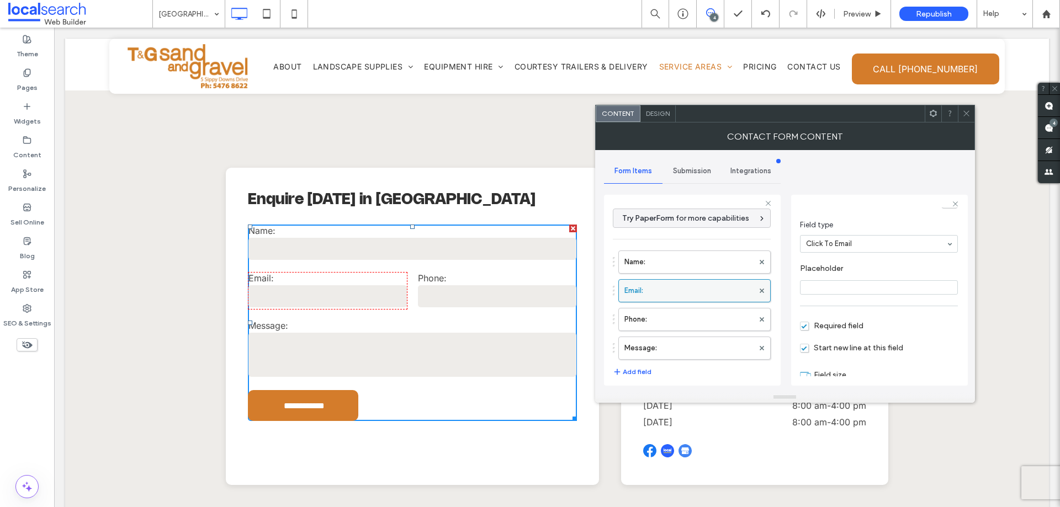
drag, startPoint x: 683, startPoint y: 261, endPoint x: 683, endPoint y: 284, distance: 22.6
click at [683, 260] on label "Name:" at bounding box center [688, 262] width 129 height 22
click at [683, 289] on label "Email:" at bounding box center [688, 291] width 129 height 22
click at [683, 315] on label "Phone:" at bounding box center [688, 320] width 129 height 22
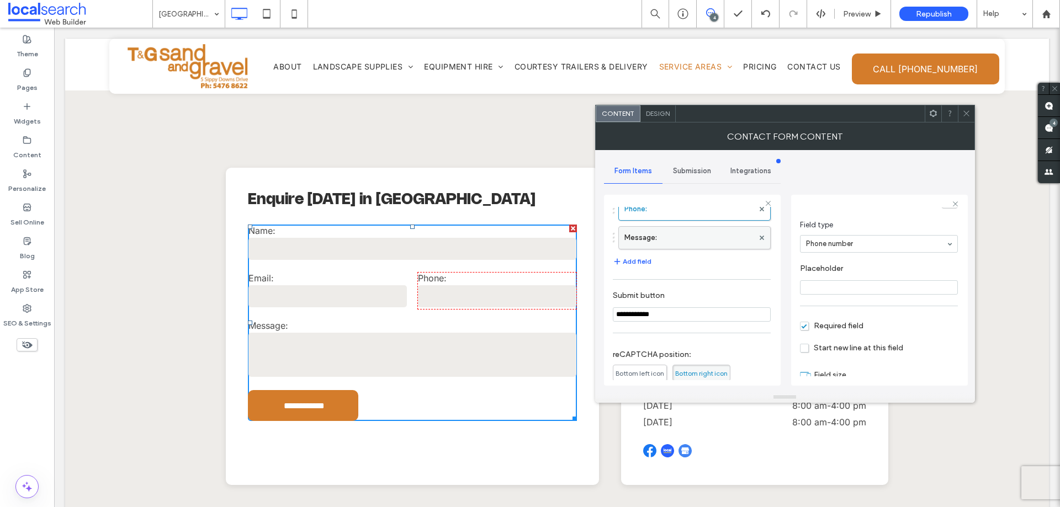
click at [675, 238] on label "Message:" at bounding box center [688, 238] width 129 height 22
type input "**"
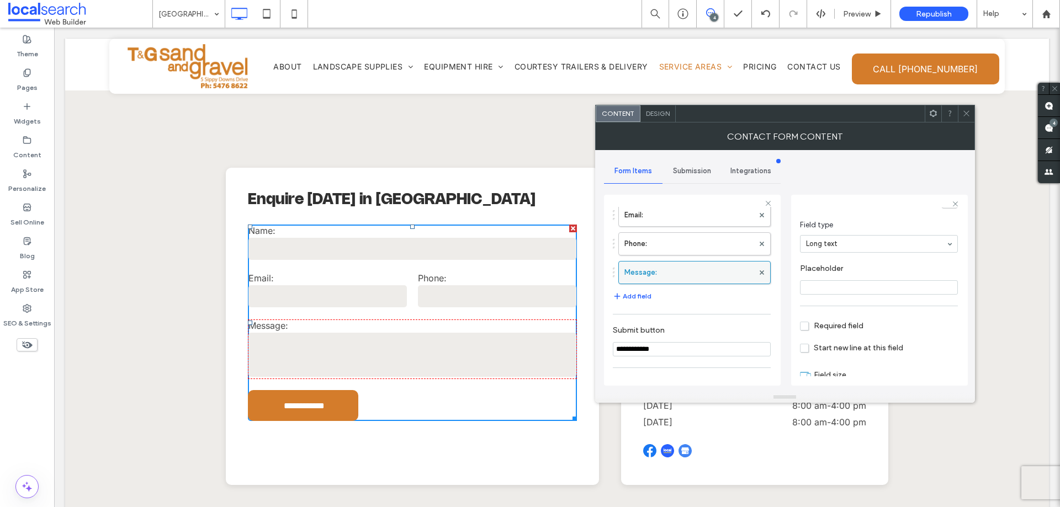
scroll to position [0, 0]
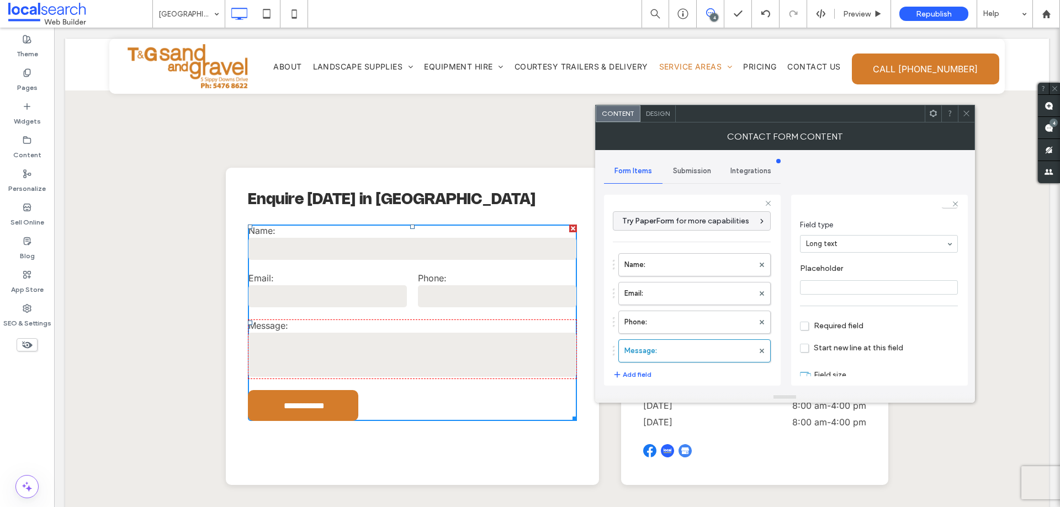
click at [680, 167] on span "Submission" at bounding box center [692, 171] width 38 height 9
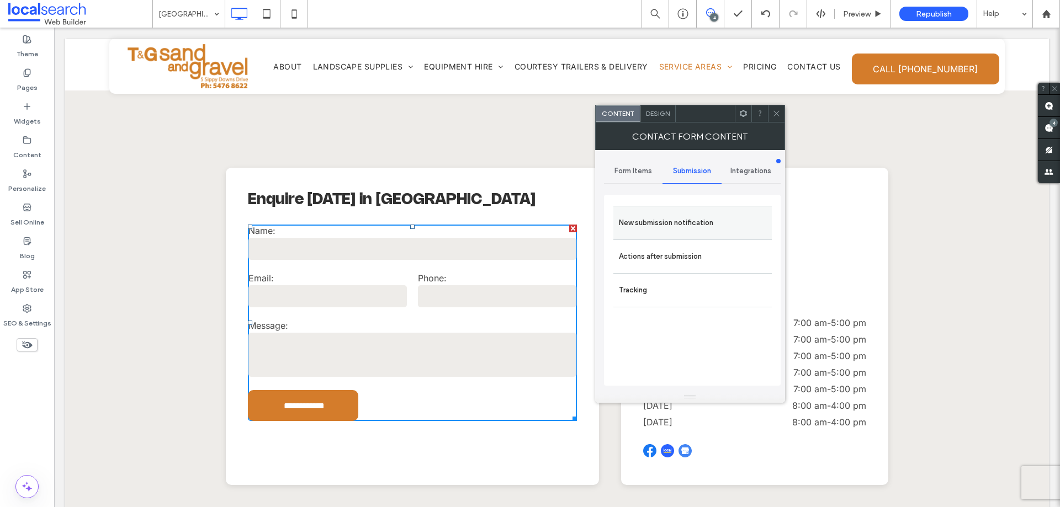
click at [683, 231] on label "New submission notification" at bounding box center [692, 223] width 147 height 22
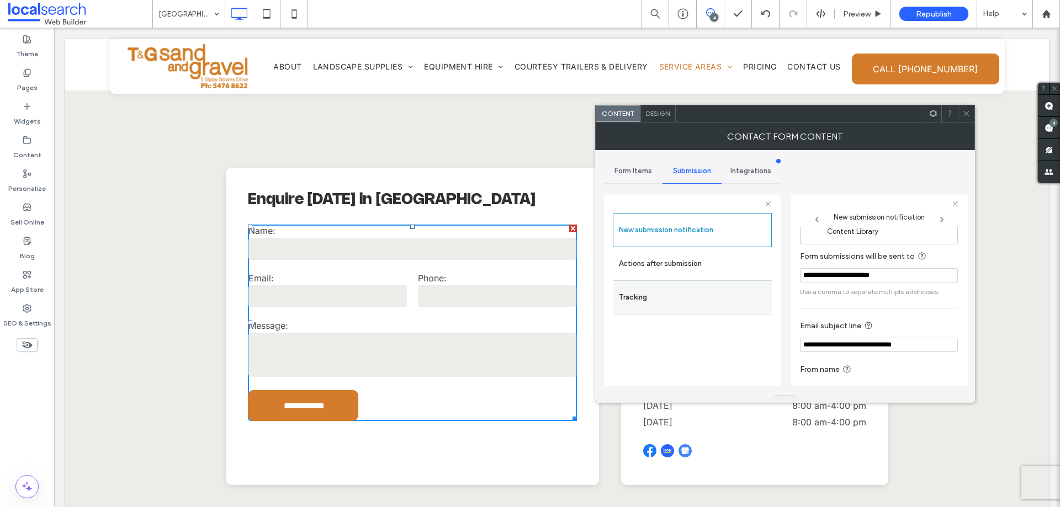
scroll to position [57, 0]
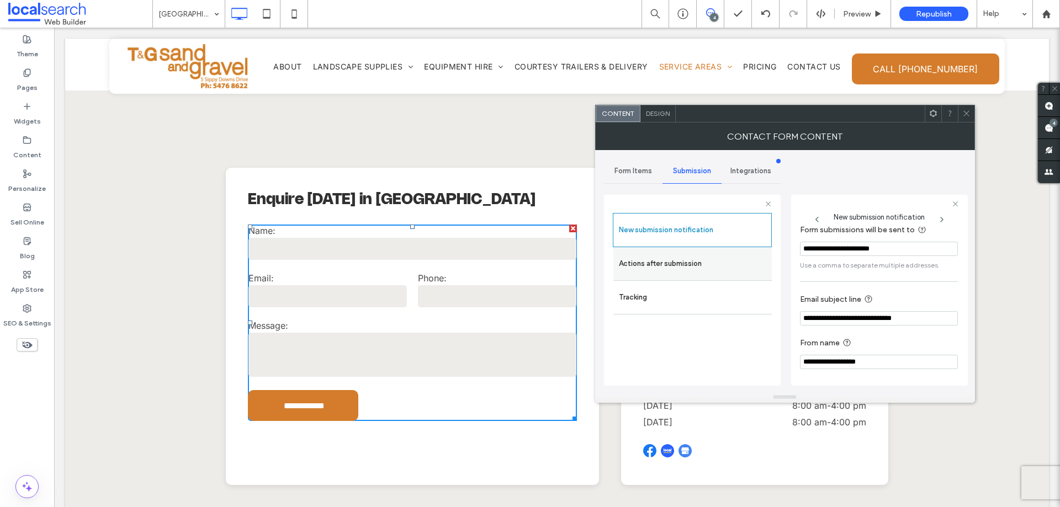
click at [680, 265] on label "Actions after submission" at bounding box center [692, 264] width 147 height 22
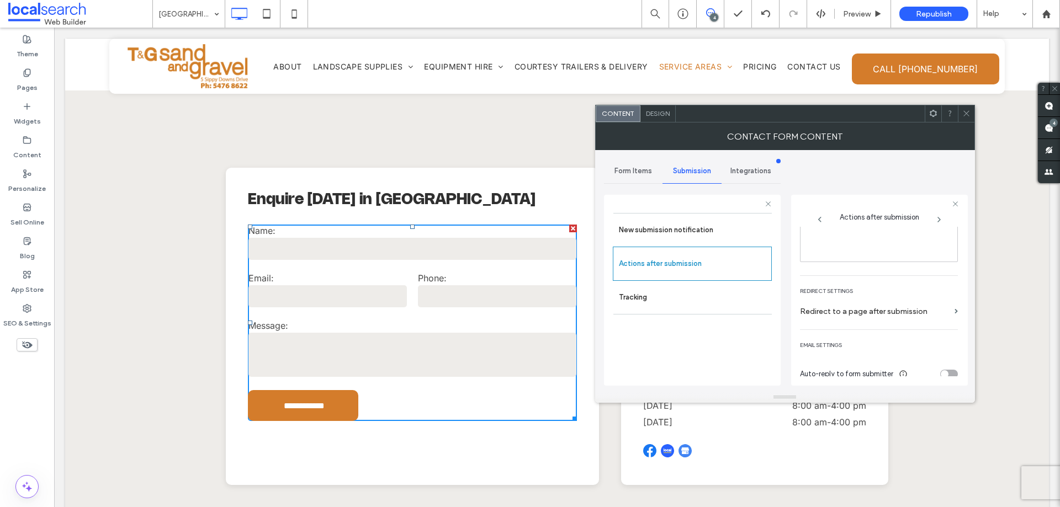
scroll to position [190, 0]
click at [669, 113] on span "Design" at bounding box center [658, 113] width 24 height 8
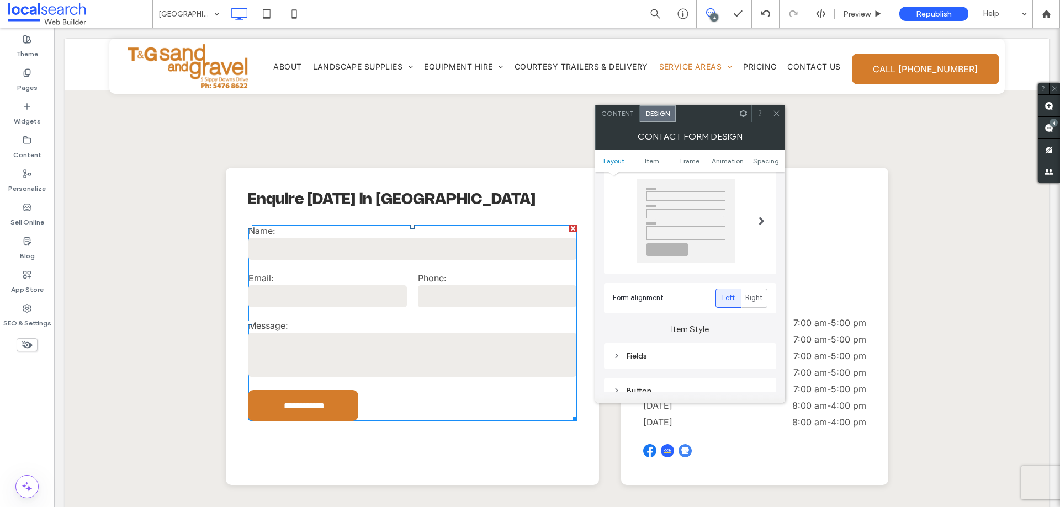
scroll to position [166, 0]
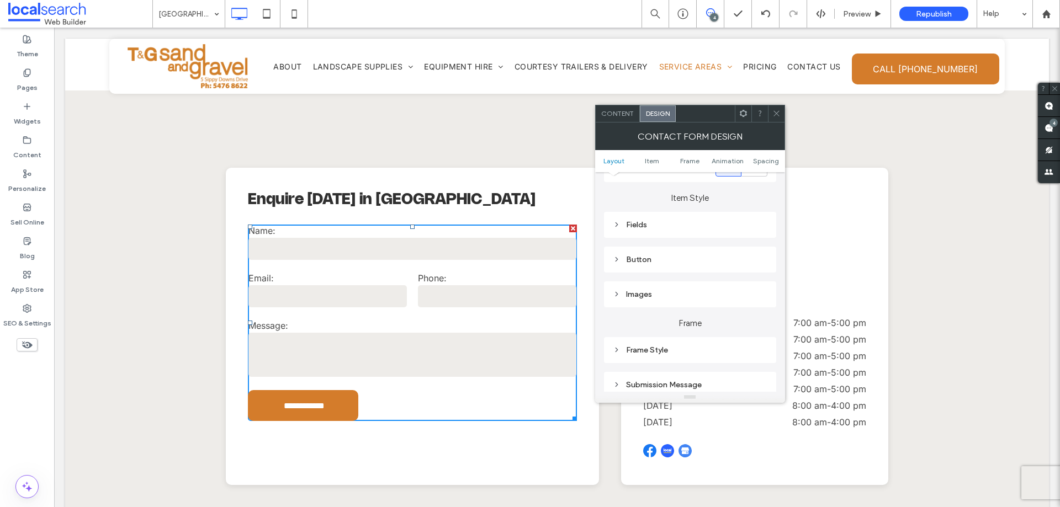
click at [687, 228] on div "Fields" at bounding box center [690, 224] width 155 height 9
click at [749, 244] on div "Field Text" at bounding box center [728, 244] width 77 height 24
click at [697, 271] on label "Label" at bounding box center [686, 273] width 146 height 22
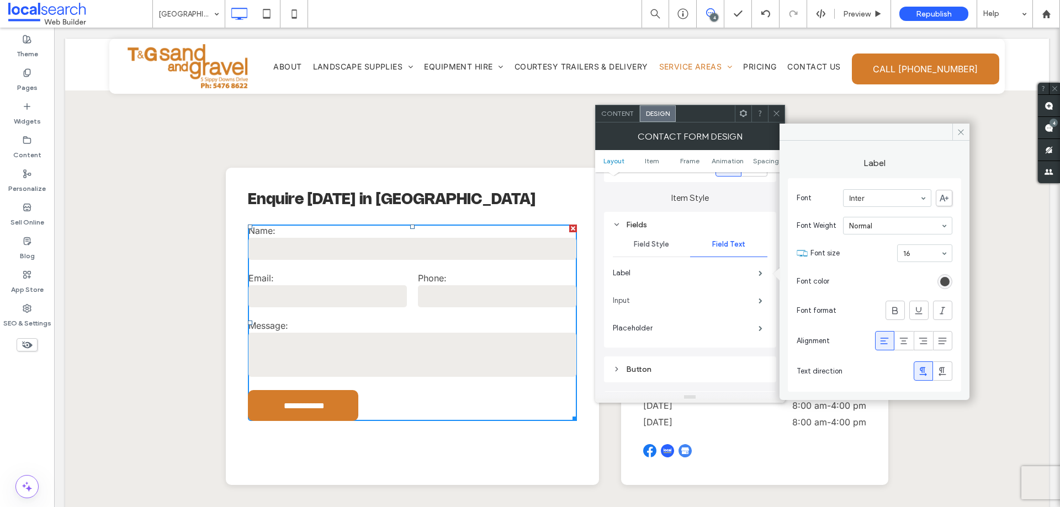
click at [714, 305] on label "Input" at bounding box center [686, 301] width 146 height 22
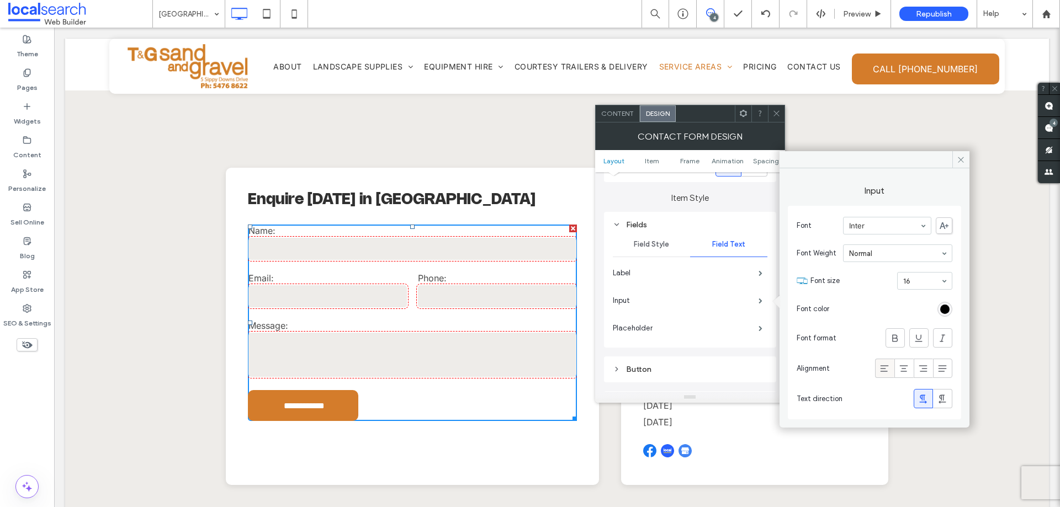
drag, startPoint x: 882, startPoint y: 369, endPoint x: 886, endPoint y: 293, distance: 76.8
click at [882, 369] on icon at bounding box center [884, 368] width 11 height 11
click at [714, 274] on label "Label" at bounding box center [686, 273] width 146 height 22
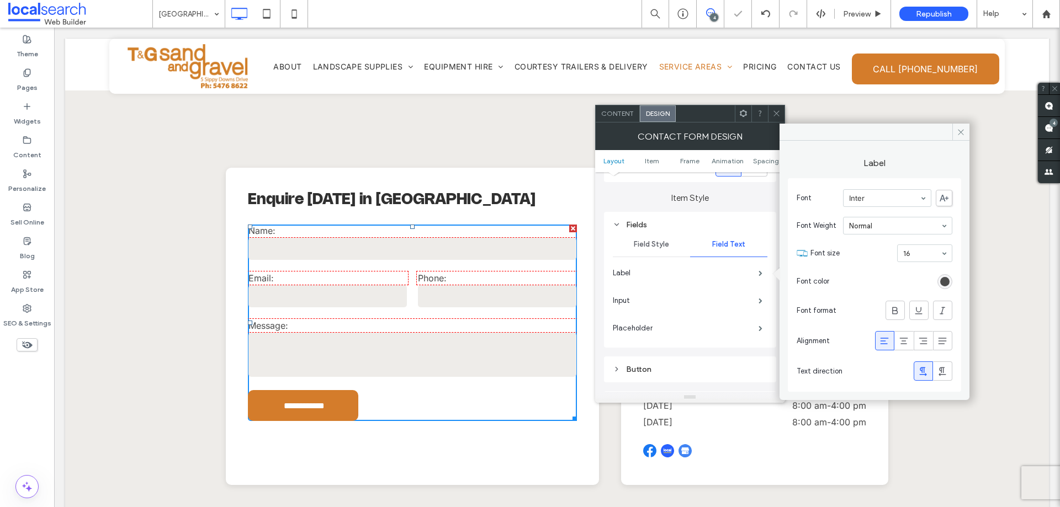
click at [949, 282] on div "rgb(76, 76, 76)" at bounding box center [944, 281] width 15 height 15
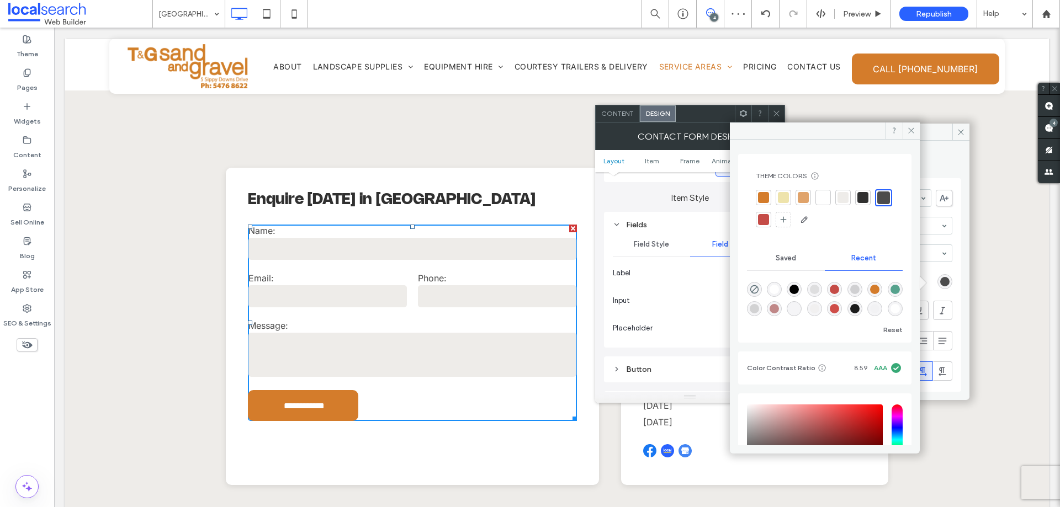
click at [866, 194] on div at bounding box center [862, 197] width 11 height 11
click at [905, 131] on span at bounding box center [910, 131] width 17 height 17
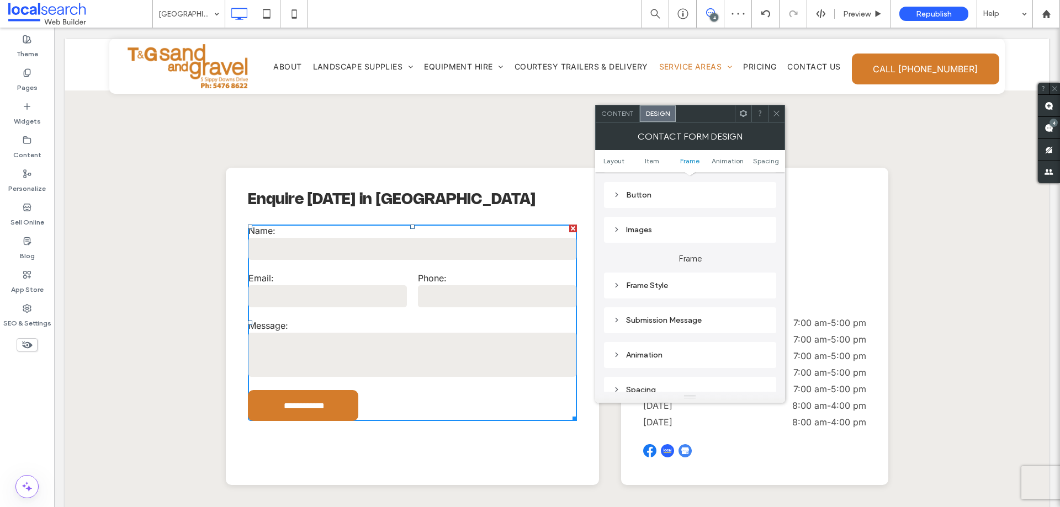
scroll to position [442, 0]
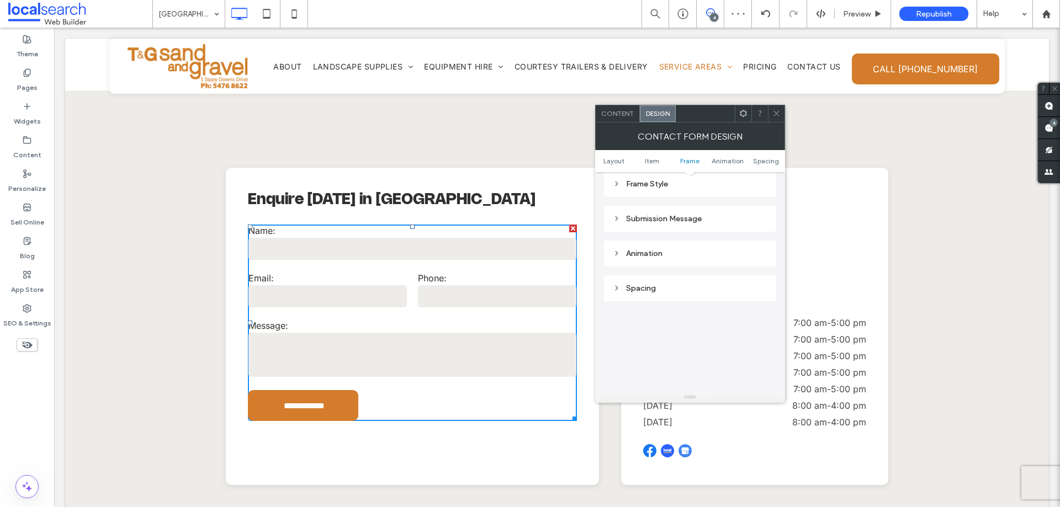
click at [703, 225] on div "Submission Message" at bounding box center [690, 218] width 155 height 15
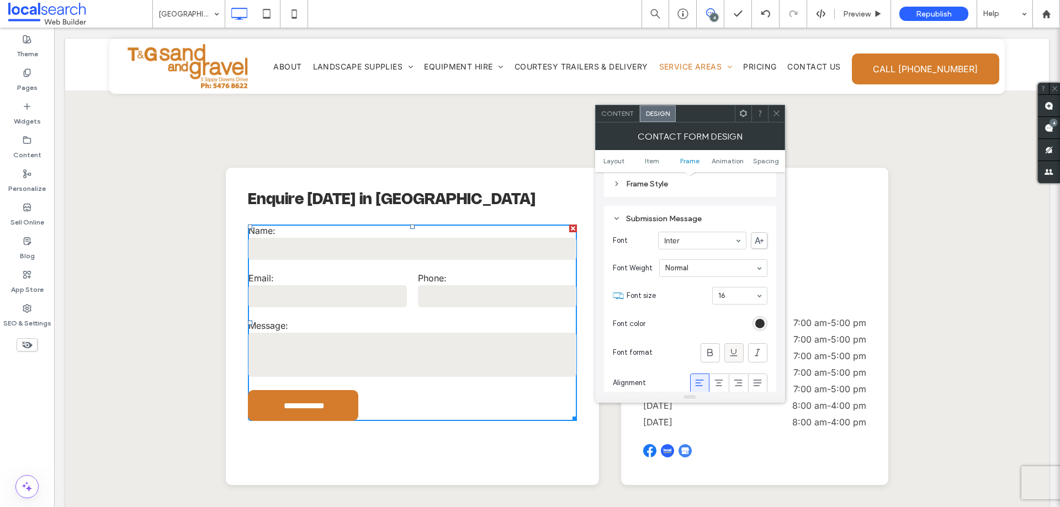
scroll to position [497, 0]
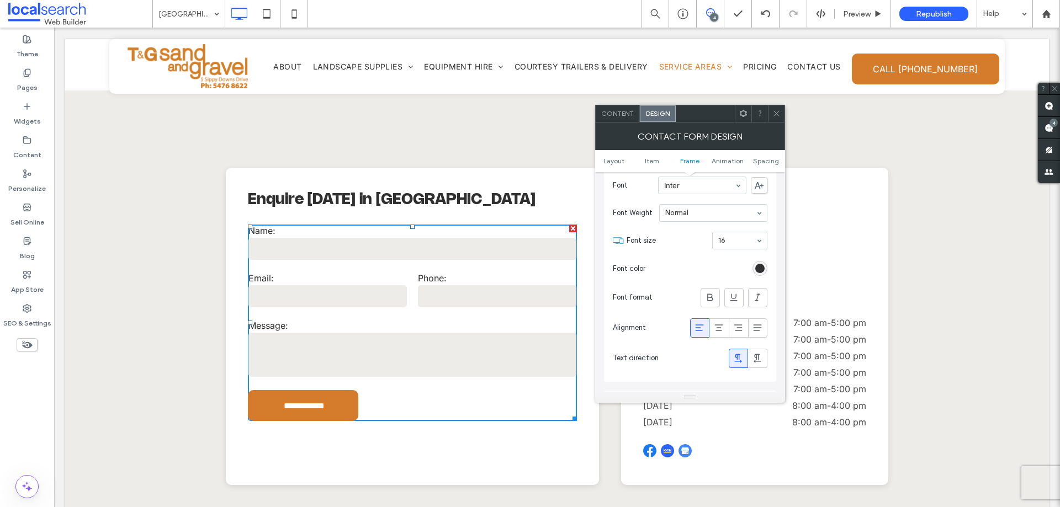
click at [705, 328] on icon at bounding box center [699, 327] width 11 height 11
drag, startPoint x: 778, startPoint y: 115, endPoint x: 424, endPoint y: 215, distance: 368.1
click at [778, 115] on icon at bounding box center [776, 113] width 8 height 8
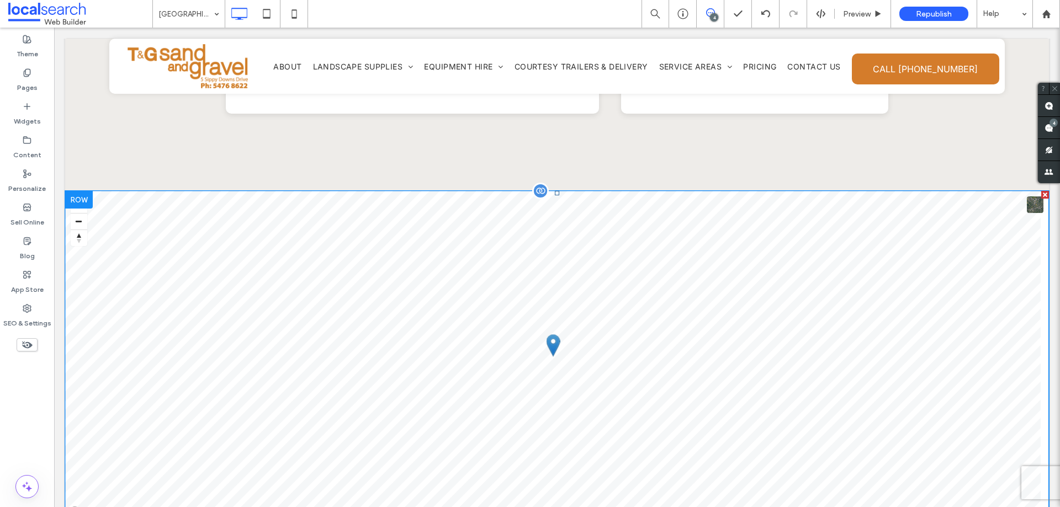
scroll to position [3532, 0]
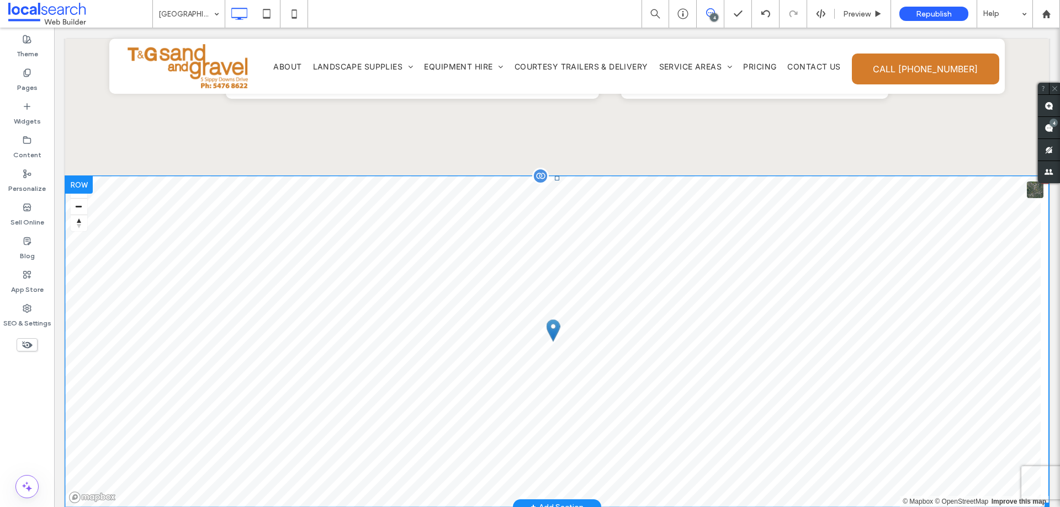
click at [432, 275] on span at bounding box center [556, 341] width 983 height 331
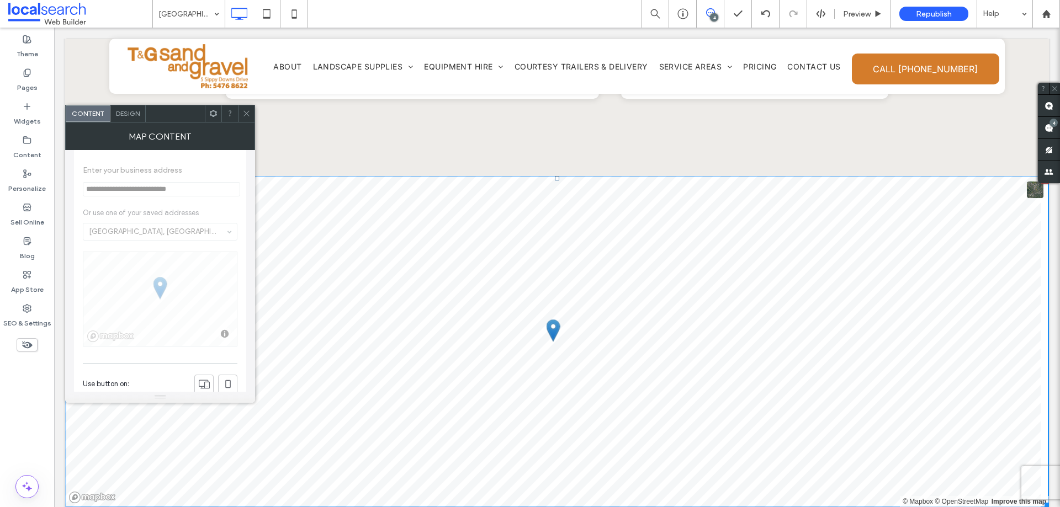
scroll to position [0, 0]
drag, startPoint x: 248, startPoint y: 118, endPoint x: 220, endPoint y: 107, distance: 30.4
click at [248, 118] on span at bounding box center [246, 113] width 8 height 17
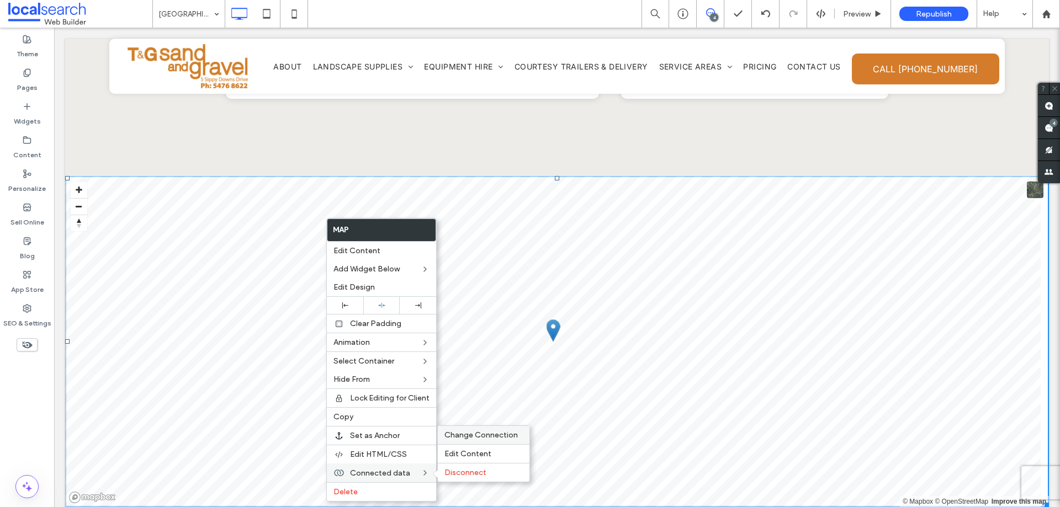
click at [478, 438] on span "Change Connection" at bounding box center [480, 434] width 73 height 9
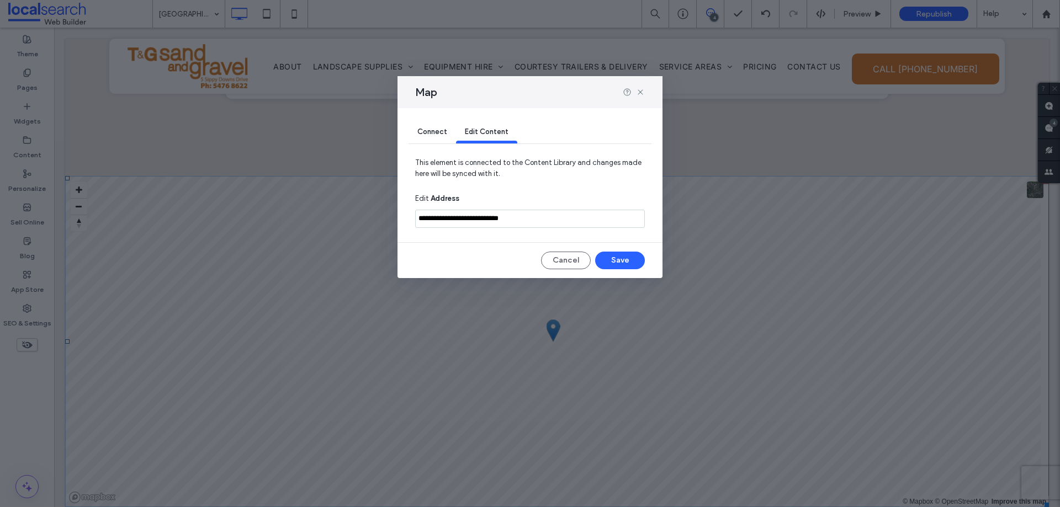
click at [441, 129] on span "Connect" at bounding box center [432, 131] width 30 height 8
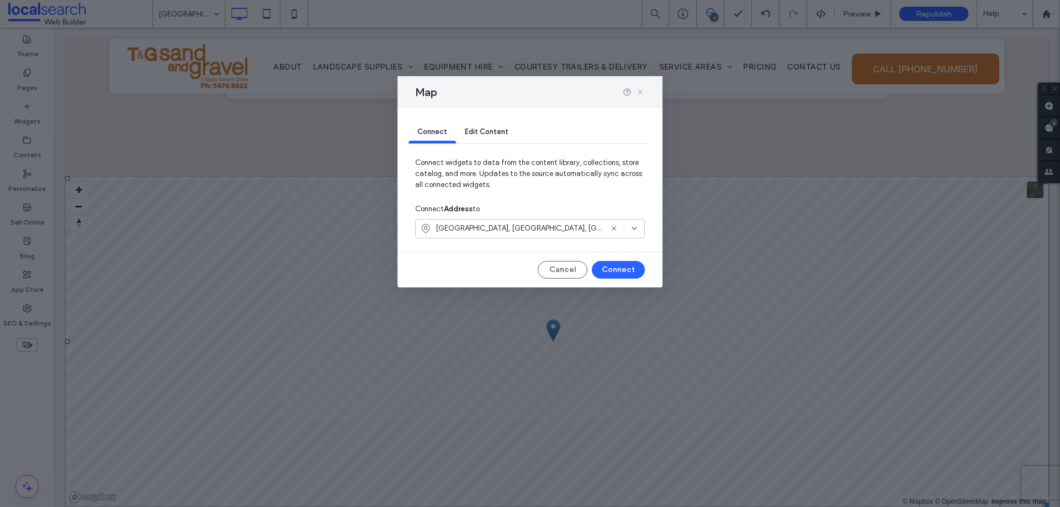
click at [643, 91] on icon at bounding box center [640, 92] width 9 height 9
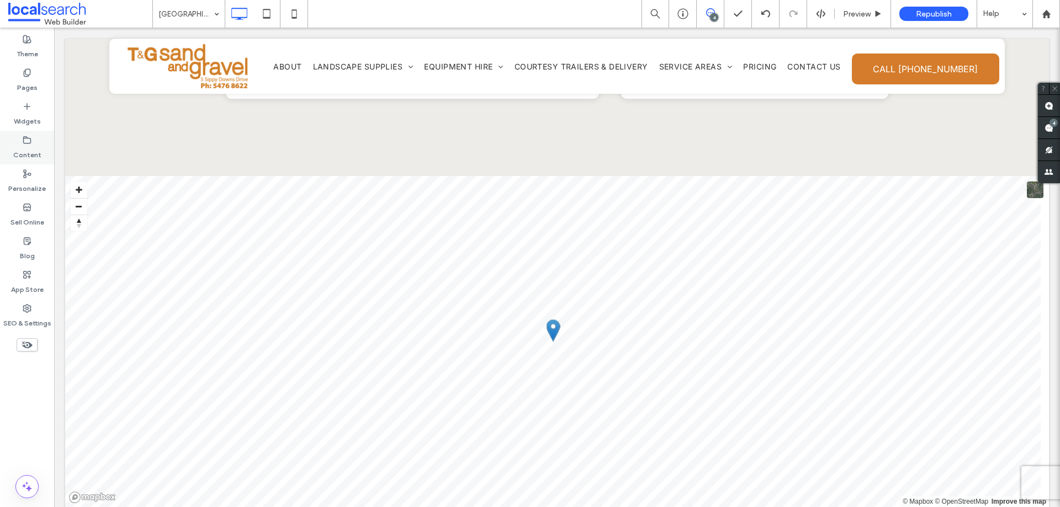
click at [35, 146] on label "Content" at bounding box center [27, 152] width 28 height 15
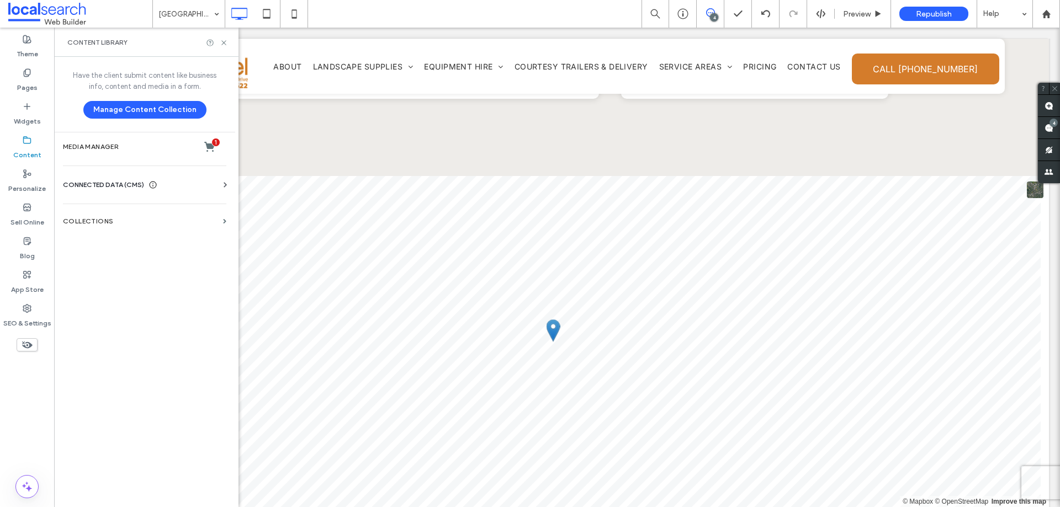
click at [35, 146] on label "Content" at bounding box center [27, 152] width 28 height 15
click at [92, 184] on span "CONNECTED DATA (CMS)" at bounding box center [103, 184] width 81 height 11
click at [143, 216] on section "Business Info" at bounding box center [147, 211] width 168 height 25
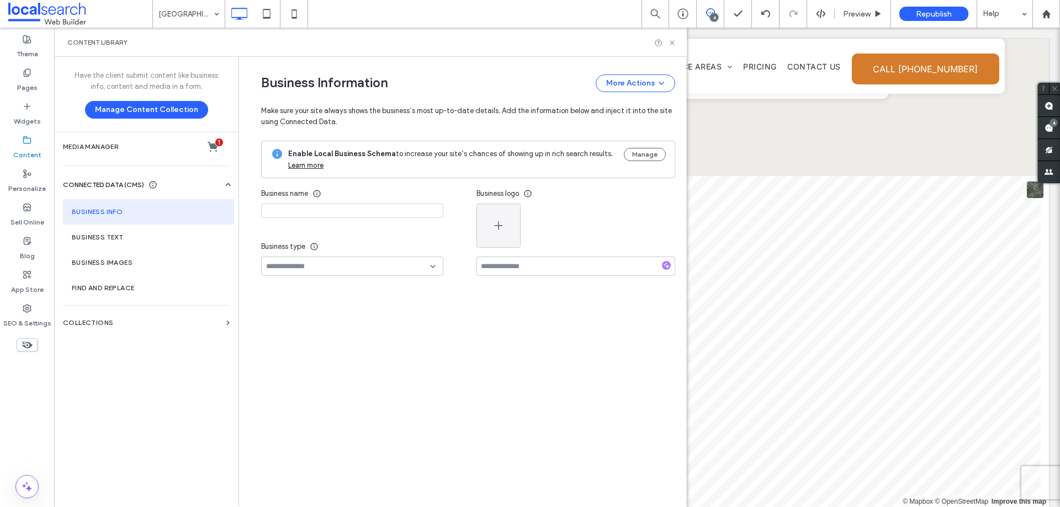
type input "**********"
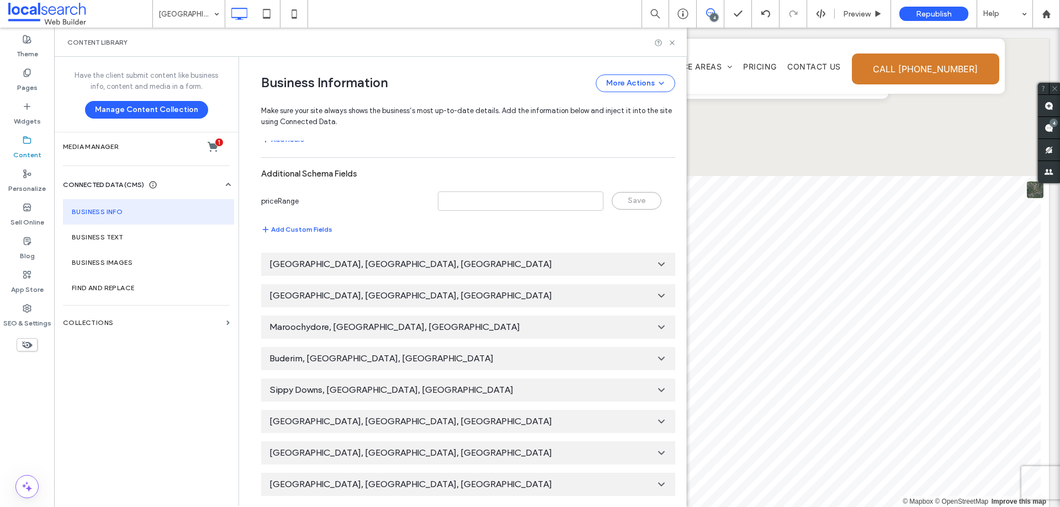
scroll to position [789, 0]
click at [656, 422] on icon at bounding box center [661, 420] width 11 height 11
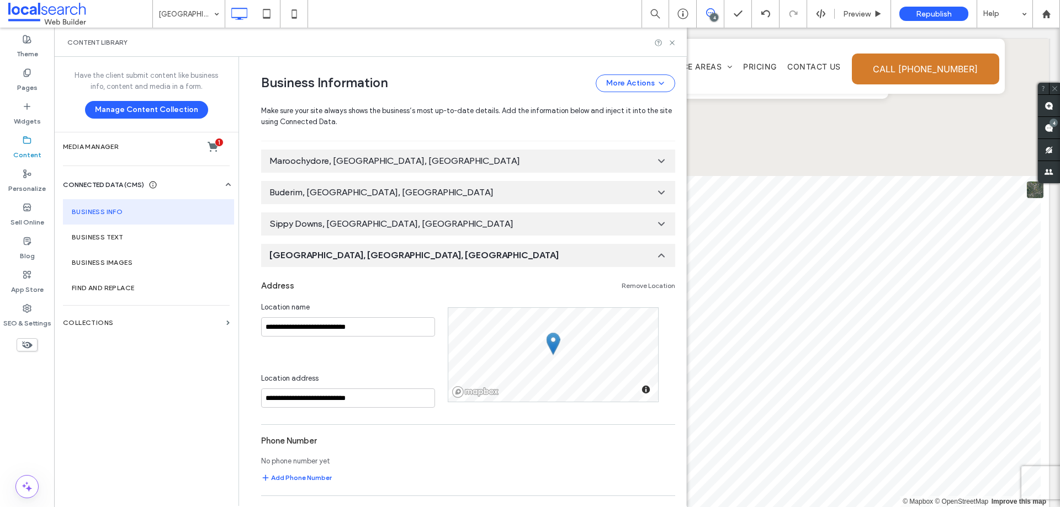
scroll to position [954, 0]
click at [656, 258] on icon at bounding box center [661, 254] width 11 height 11
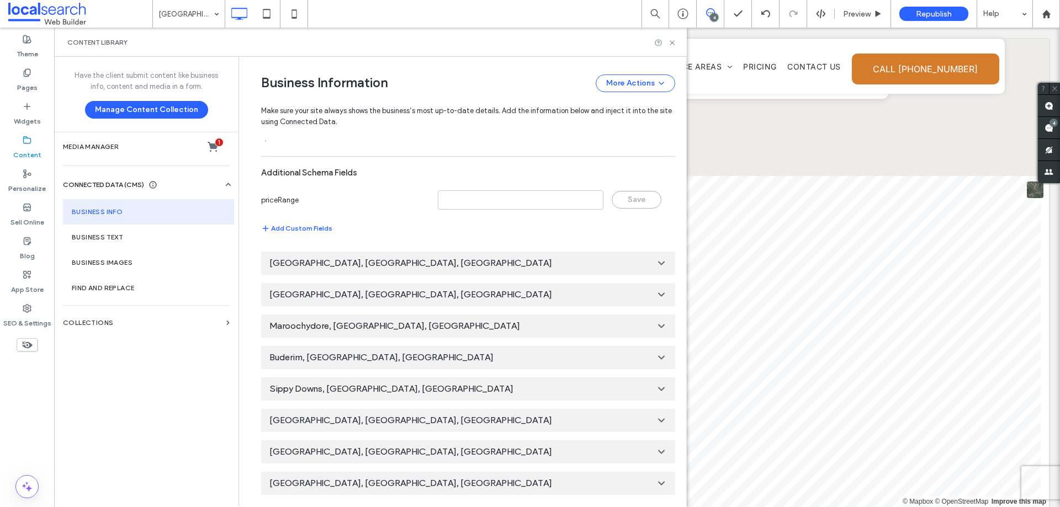
scroll to position [789, 0]
click at [669, 41] on icon at bounding box center [672, 43] width 8 height 8
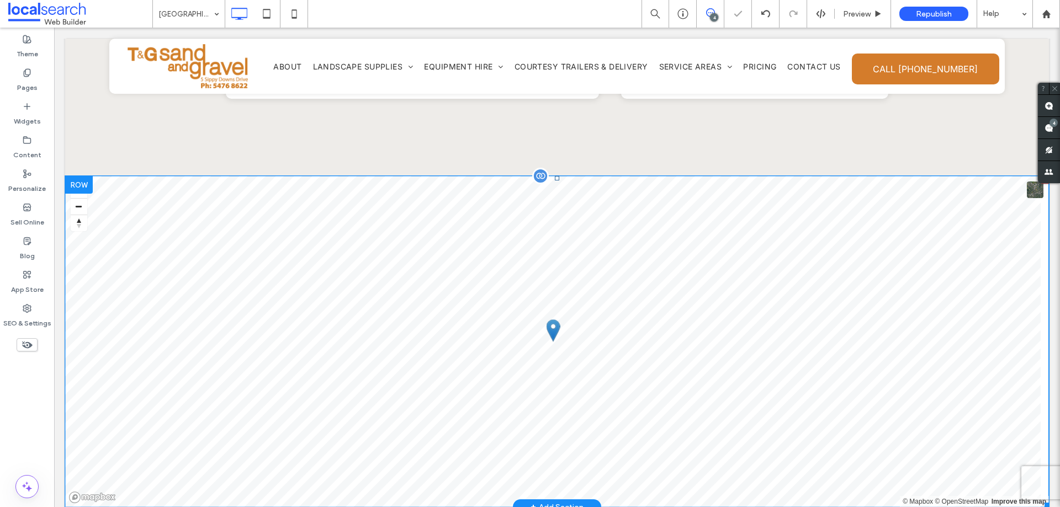
click at [483, 255] on span at bounding box center [556, 341] width 983 height 331
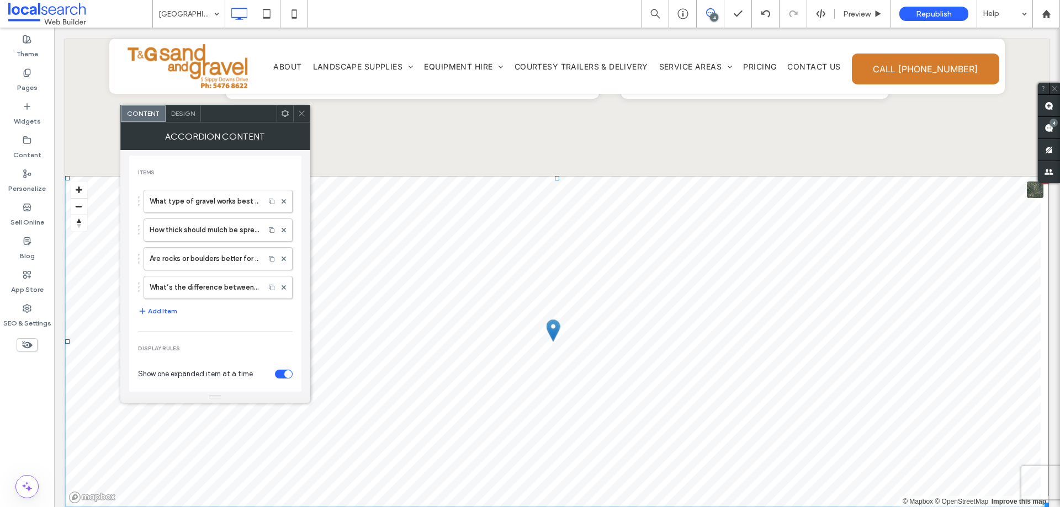
click at [295, 111] on div at bounding box center [301, 113] width 17 height 17
click at [305, 115] on icon at bounding box center [301, 113] width 8 height 8
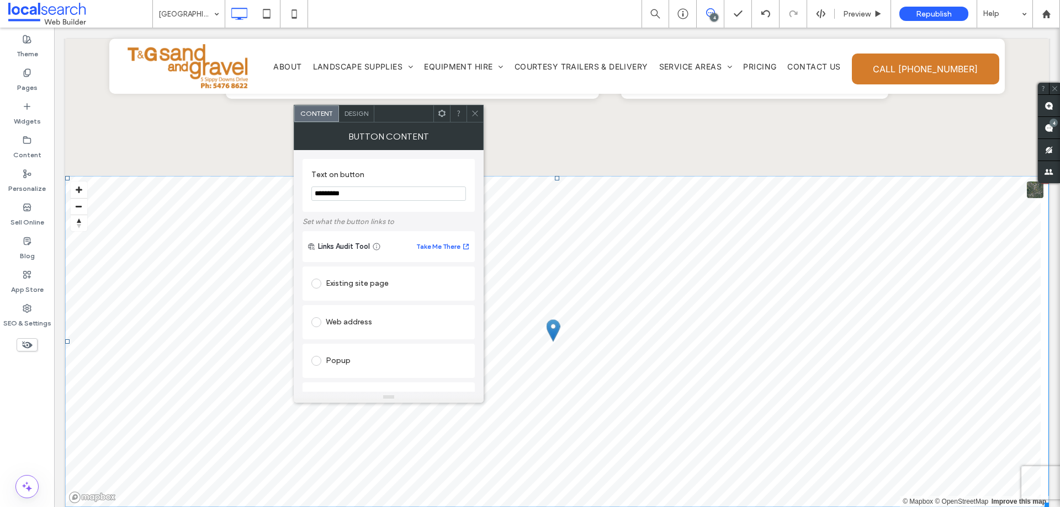
scroll to position [221, 0]
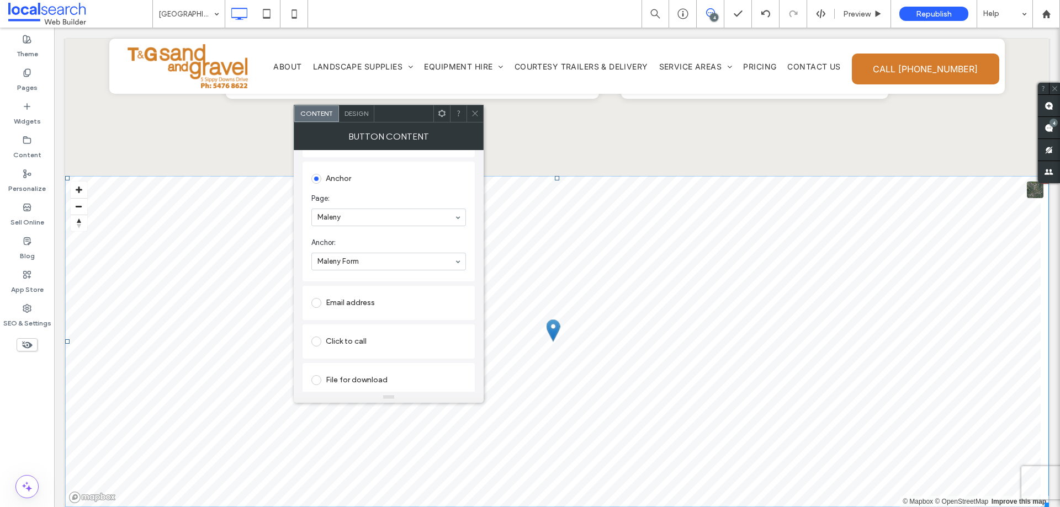
click at [475, 110] on icon at bounding box center [475, 113] width 8 height 8
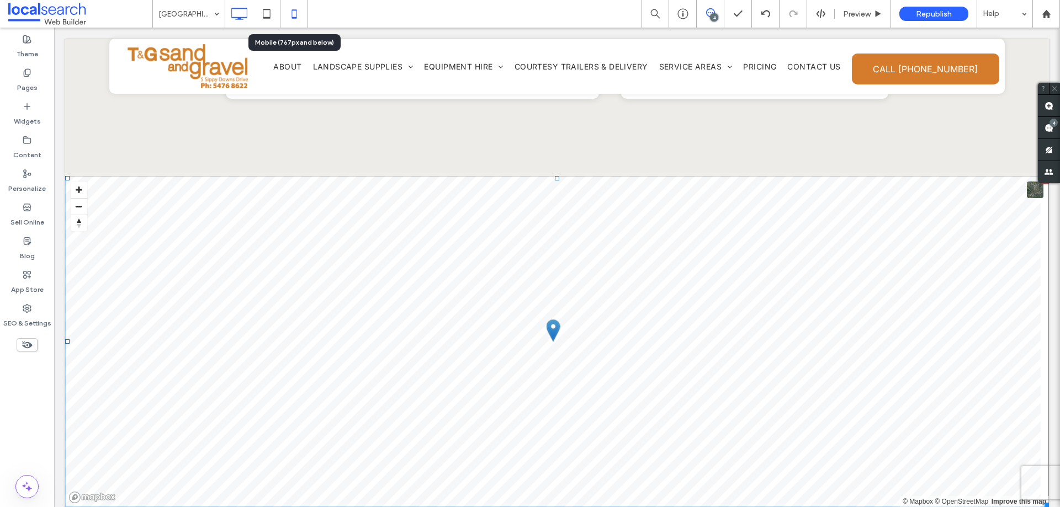
click at [294, 16] on icon at bounding box center [294, 14] width 22 height 22
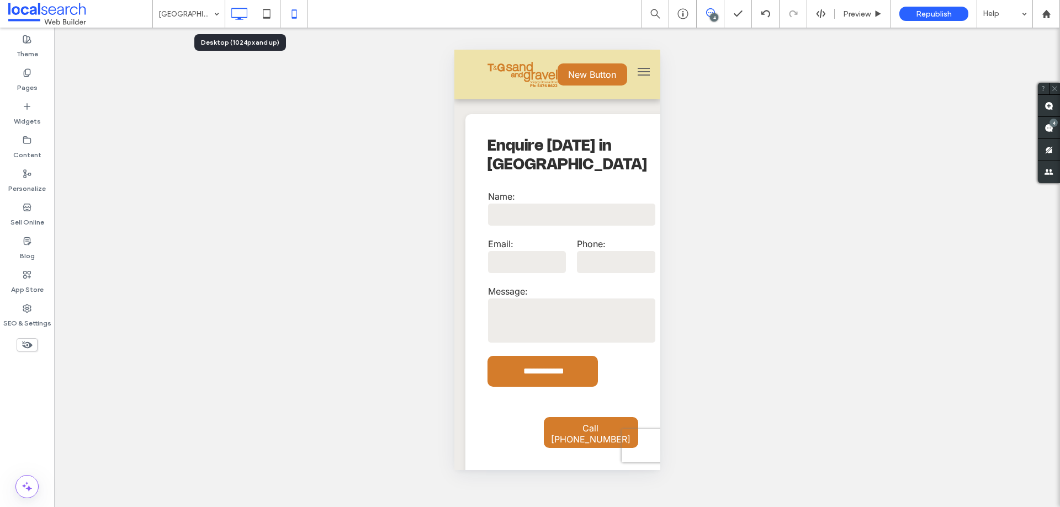
click at [232, 14] on use at bounding box center [240, 14] width 16 height 12
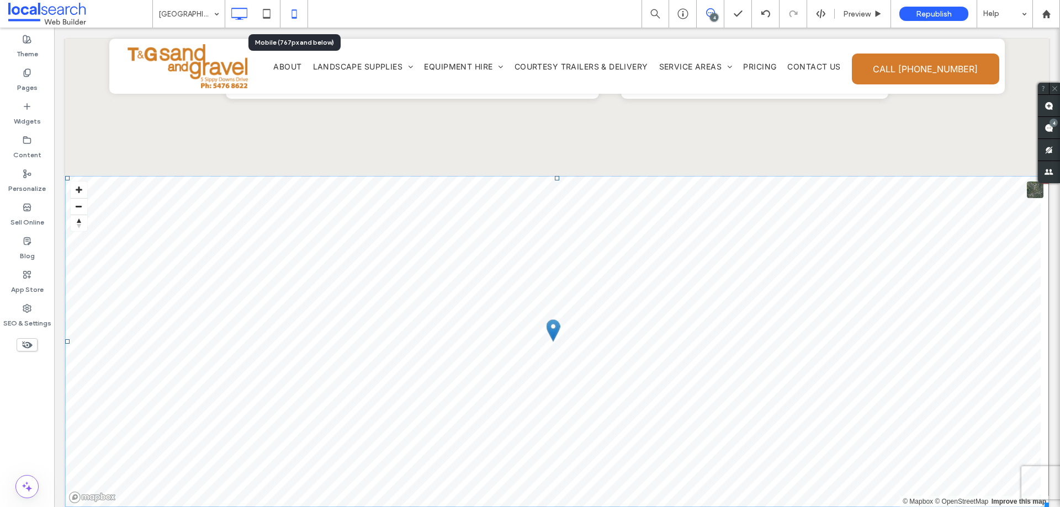
click at [285, 15] on icon at bounding box center [294, 14] width 22 height 22
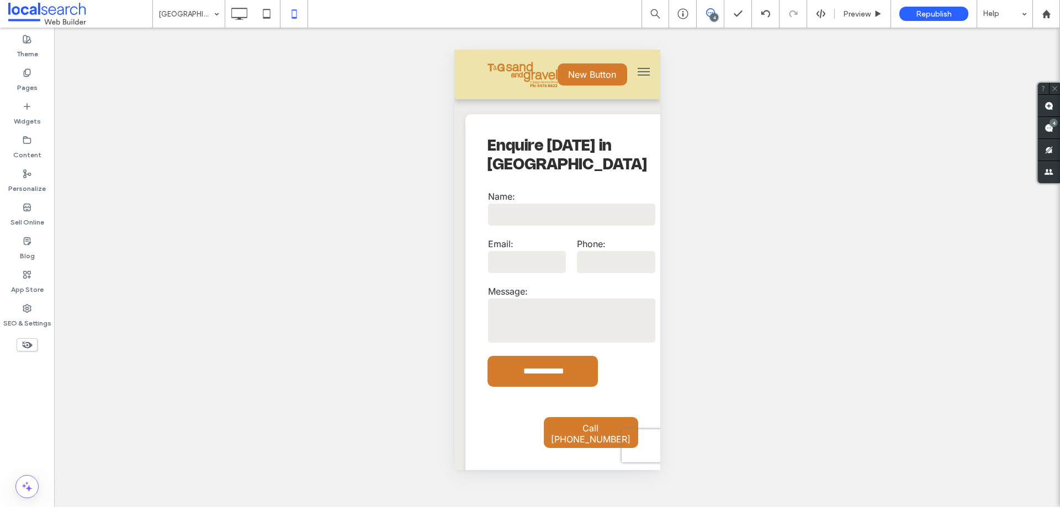
drag, startPoint x: 31, startPoint y: 335, endPoint x: 30, endPoint y: 343, distance: 7.7
click at [30, 336] on div at bounding box center [27, 345] width 54 height 24
click at [30, 344] on use at bounding box center [27, 345] width 10 height 7
click at [242, 20] on icon at bounding box center [239, 14] width 22 height 22
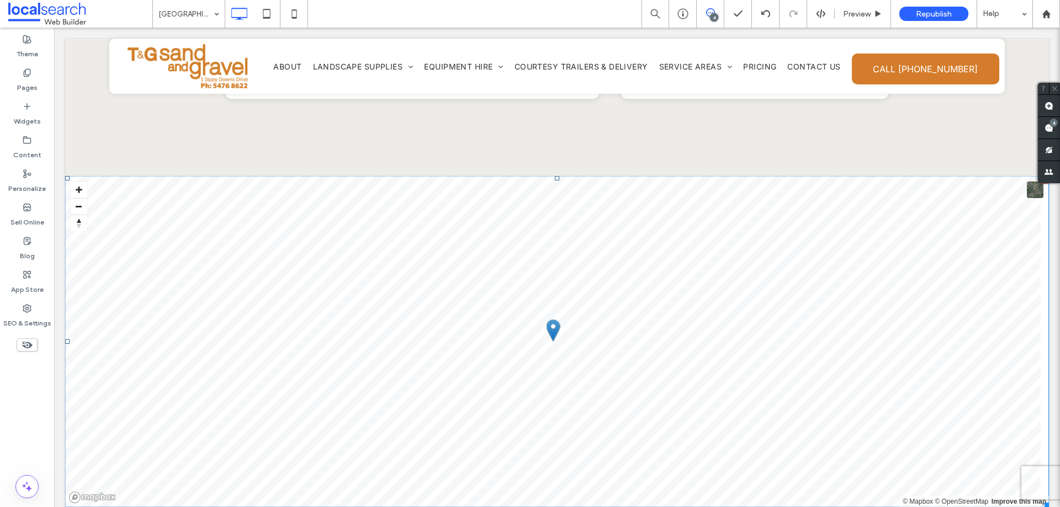
click at [25, 347] on use at bounding box center [27, 345] width 10 height 7
click at [29, 344] on use at bounding box center [27, 345] width 11 height 7
click at [291, 17] on icon at bounding box center [294, 14] width 22 height 22
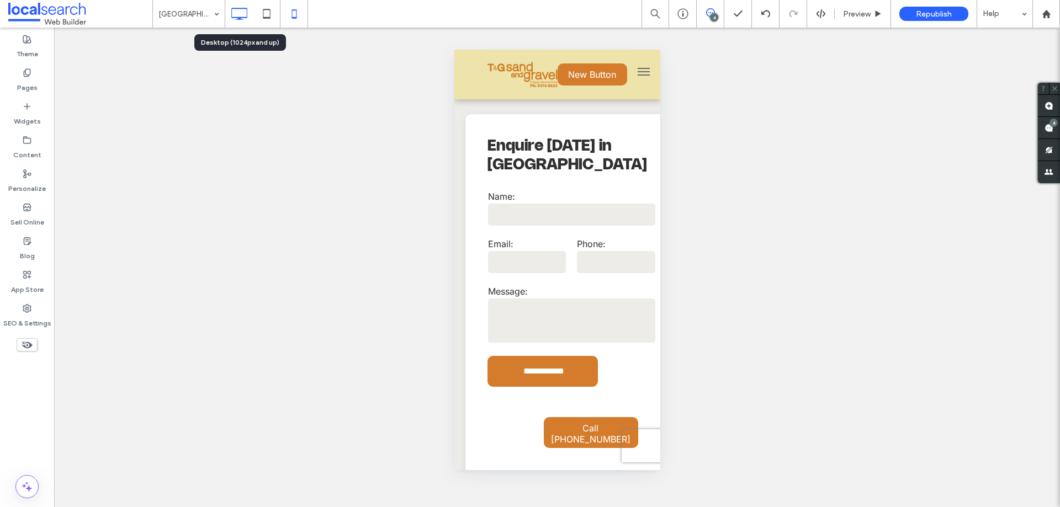
click at [241, 22] on icon at bounding box center [239, 14] width 22 height 22
